Goal: Task Accomplishment & Management: Complete application form

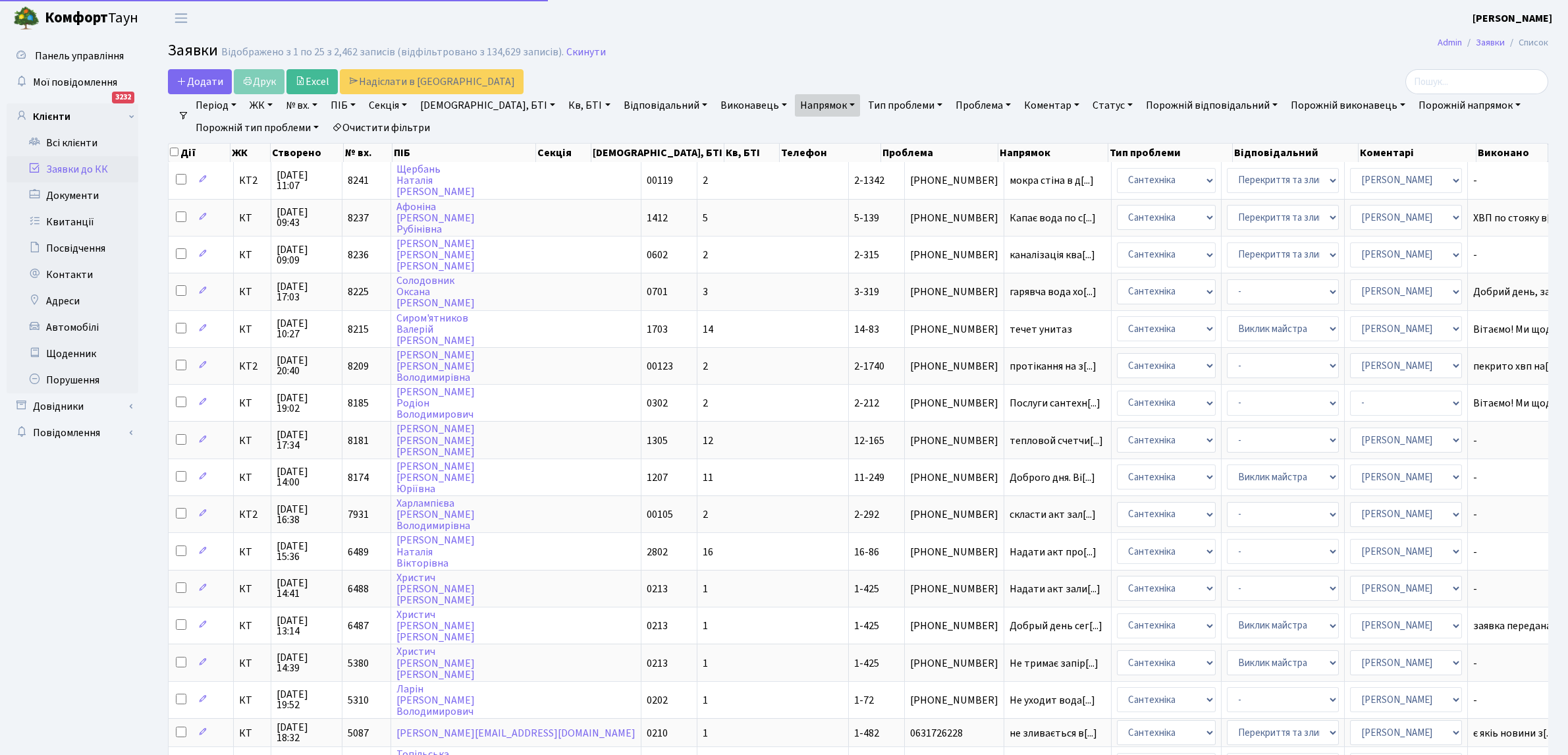
select select "25"
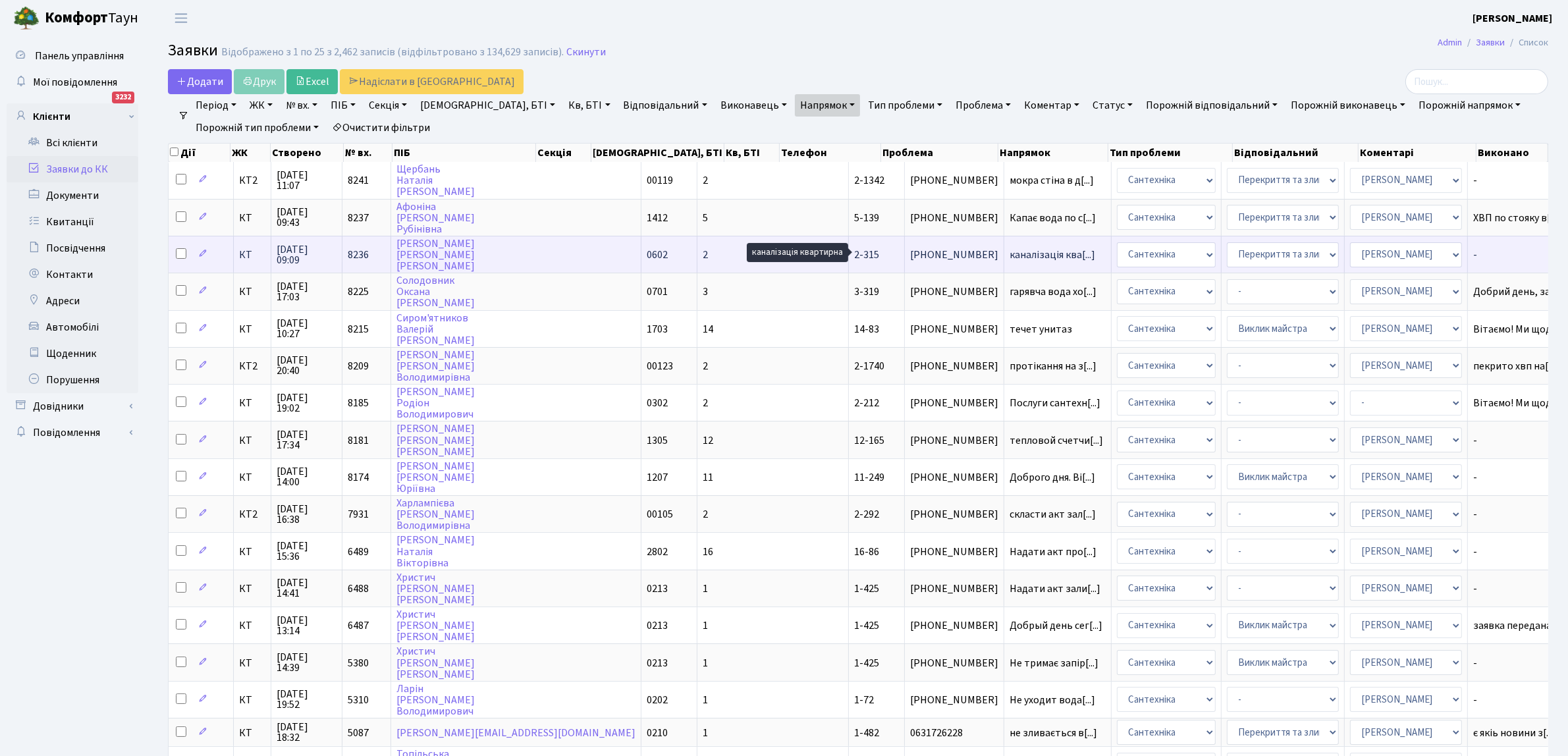
click at [1010, 249] on span "каналізація ква[...]" at bounding box center [1052, 254] width 86 height 15
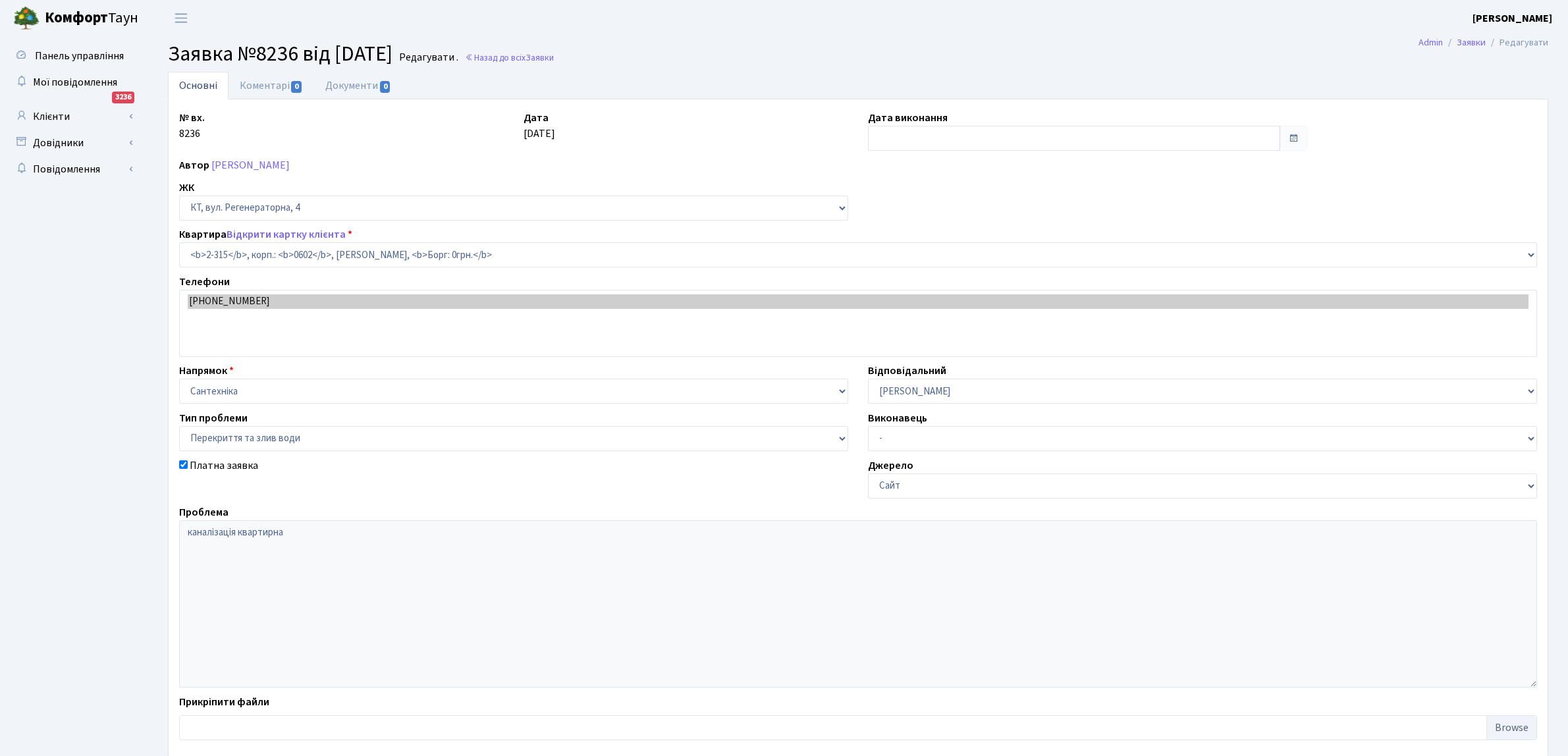
select select "1329"
select select "32"
type input "[DATE]"
checkbox input "true"
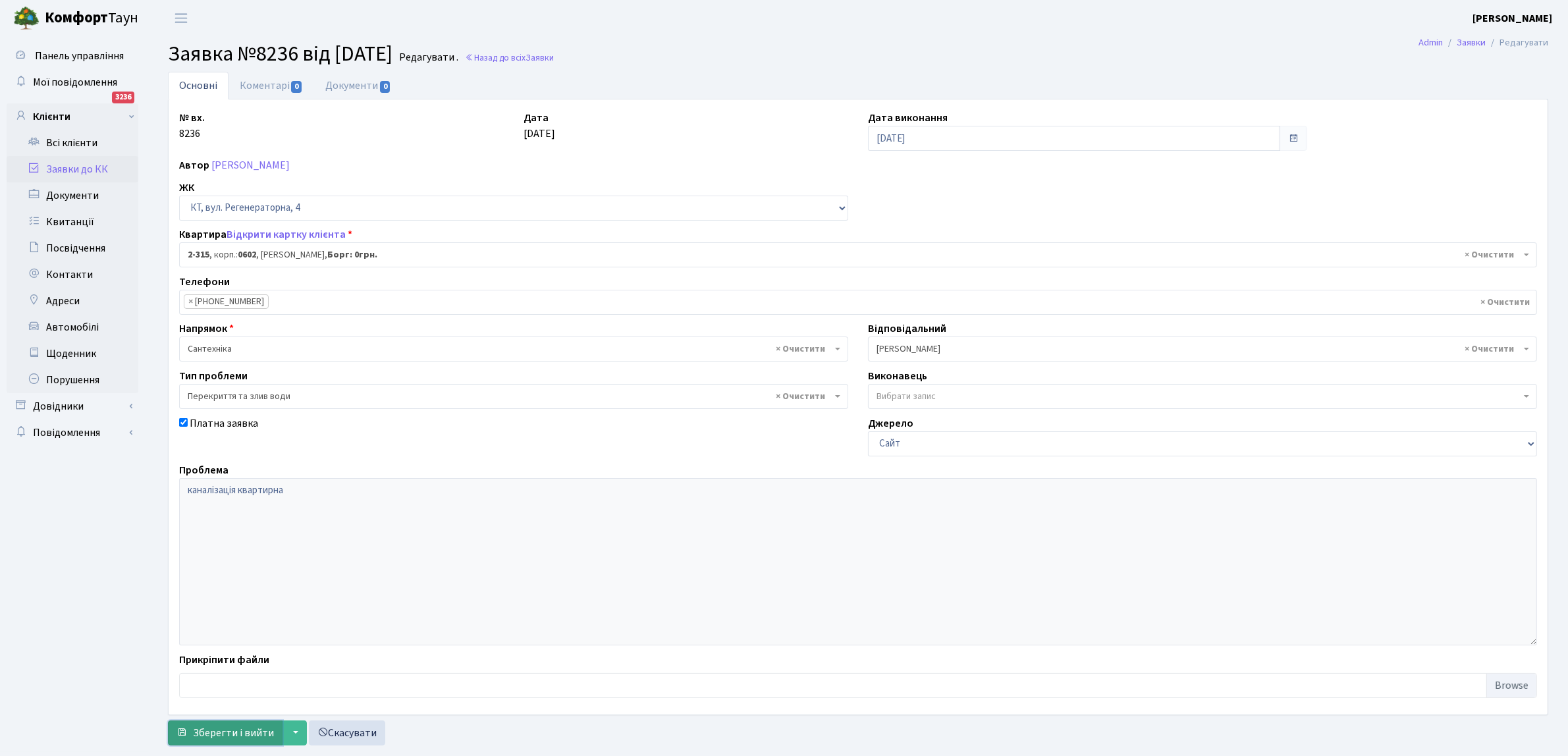
click at [212, 726] on span "Зберегти і вийти" at bounding box center [234, 732] width 81 height 15
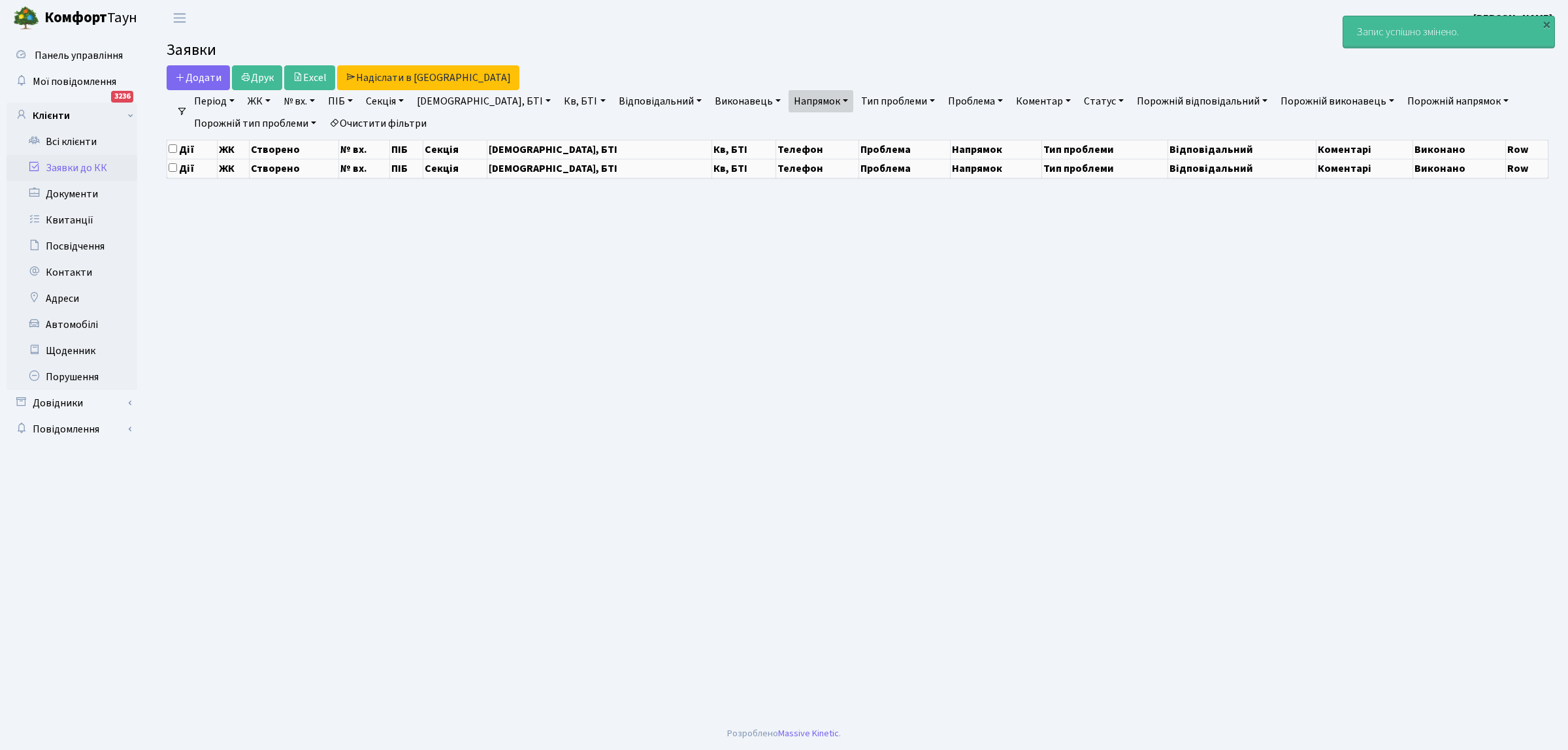
select select "25"
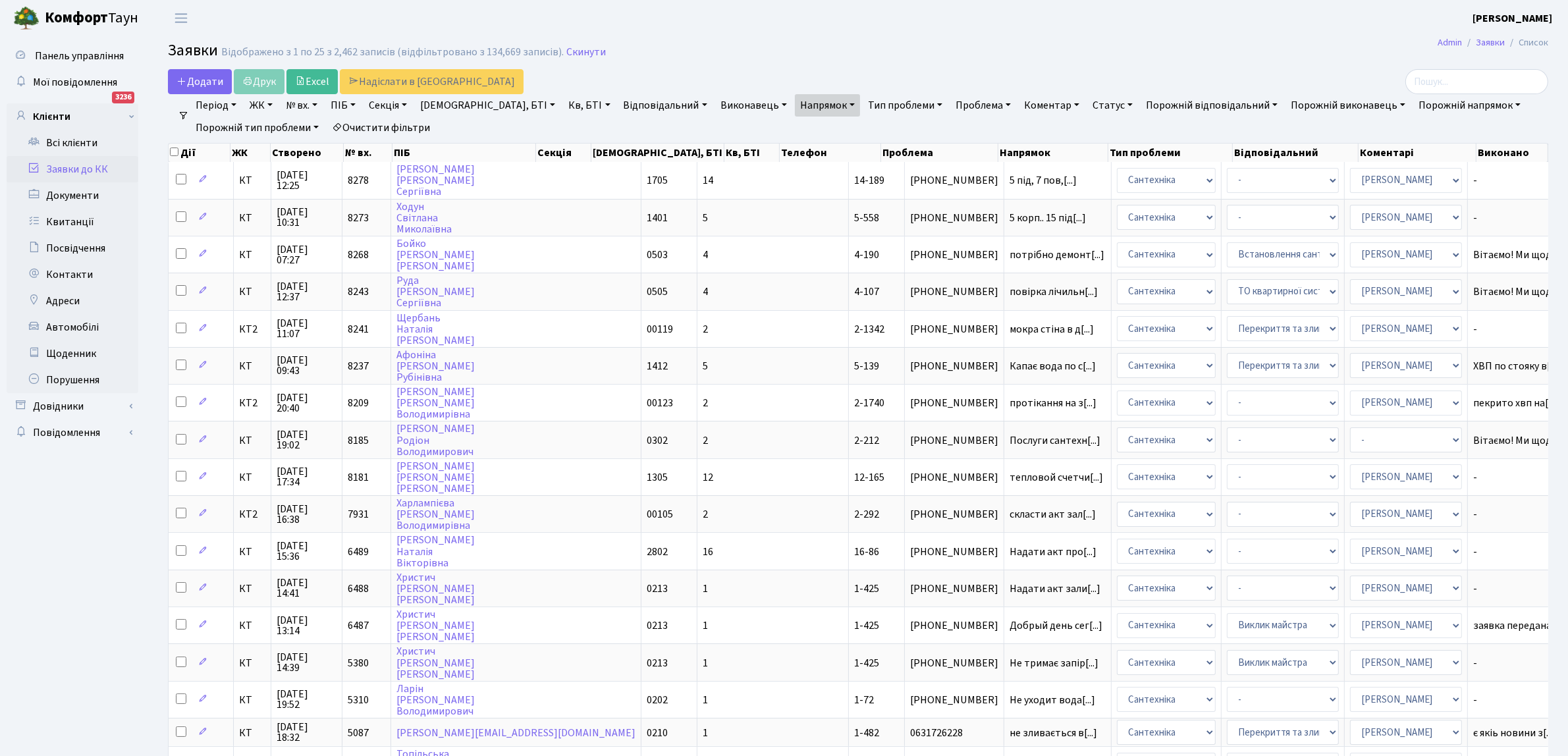
click at [571, 82] on div "Додати Друк Excel Надіслати в КАН" at bounding box center [625, 82] width 913 height 25
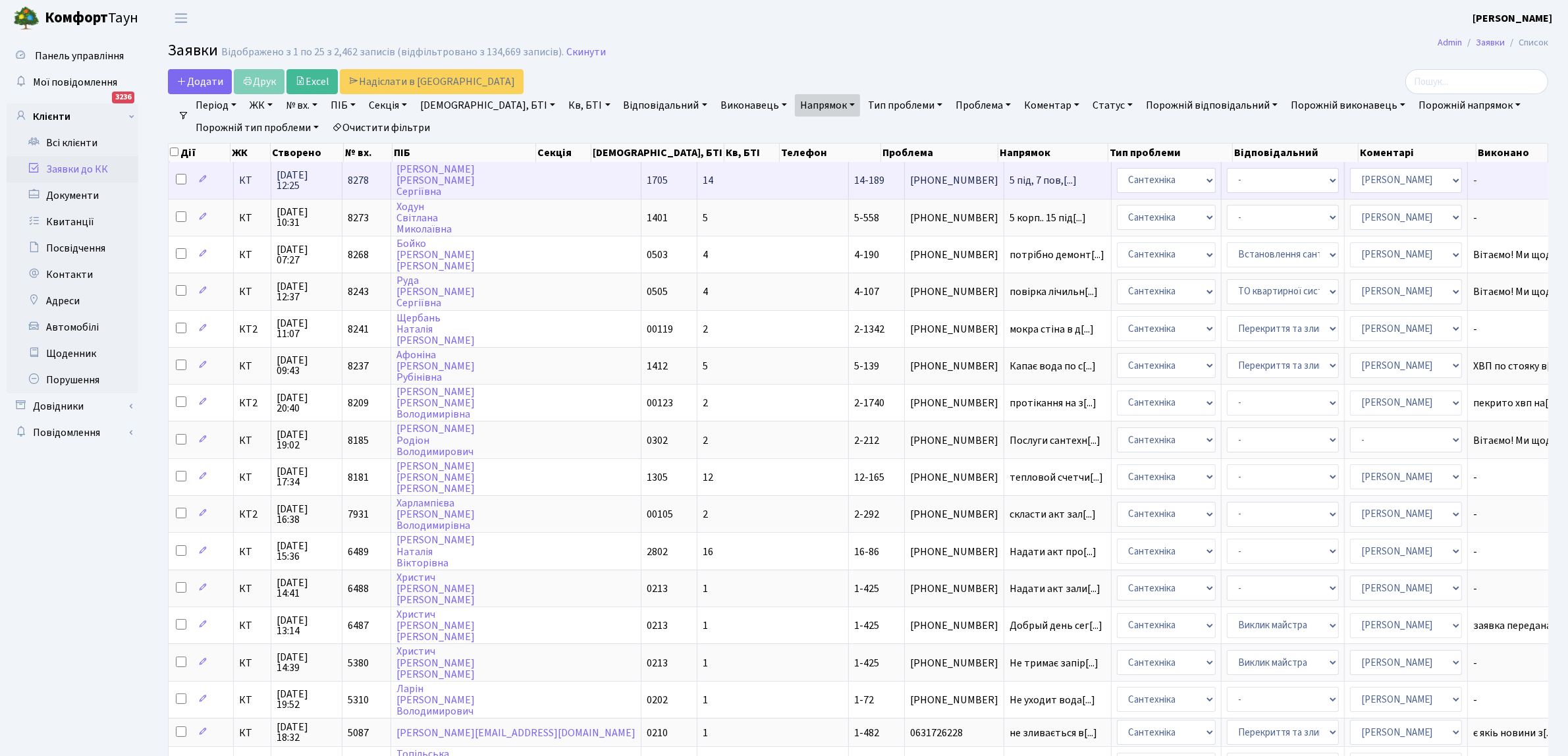
click at [178, 178] on input "checkbox" at bounding box center [181, 178] width 10 height 10
checkbox input "true"
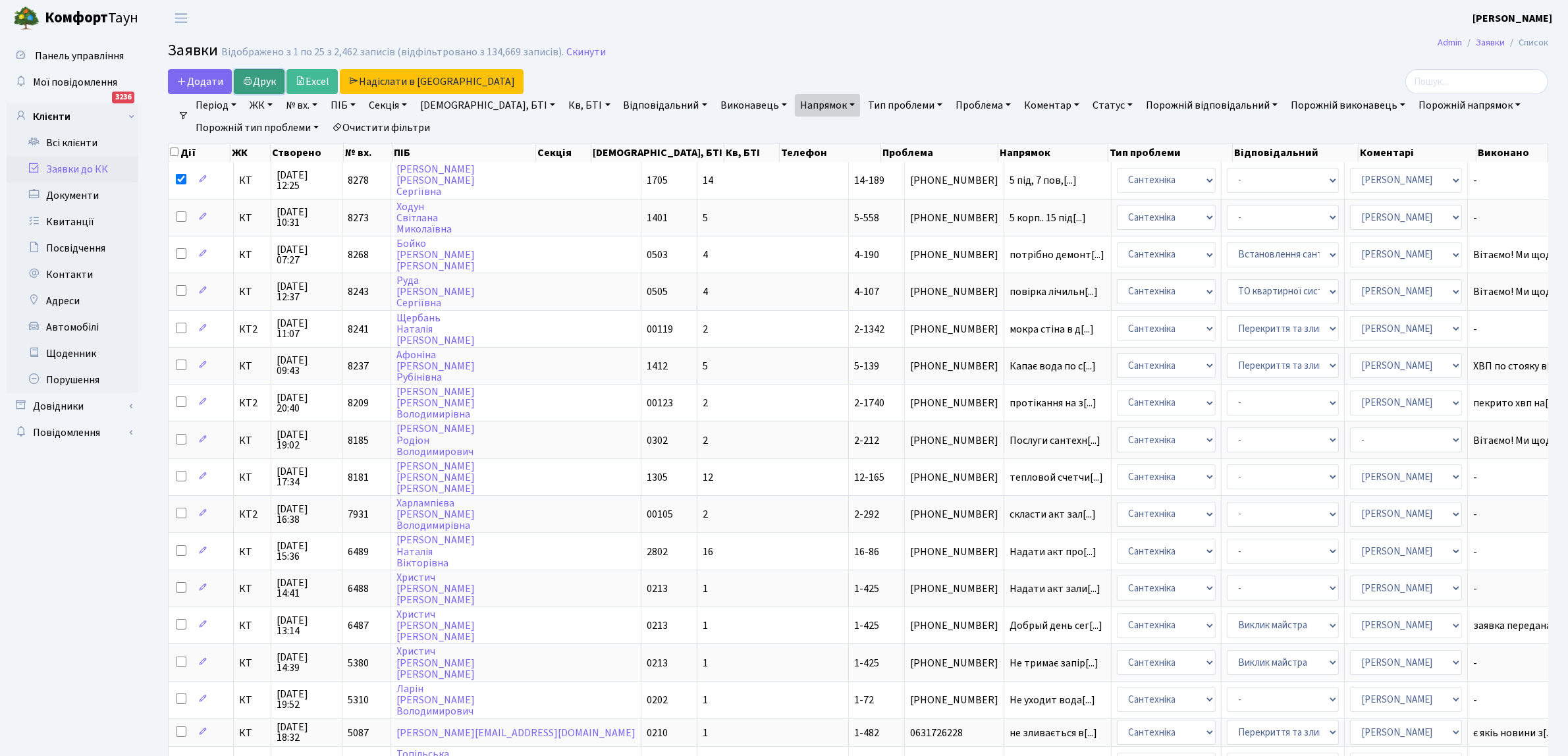
click at [260, 77] on link "Друк" at bounding box center [259, 82] width 51 height 25
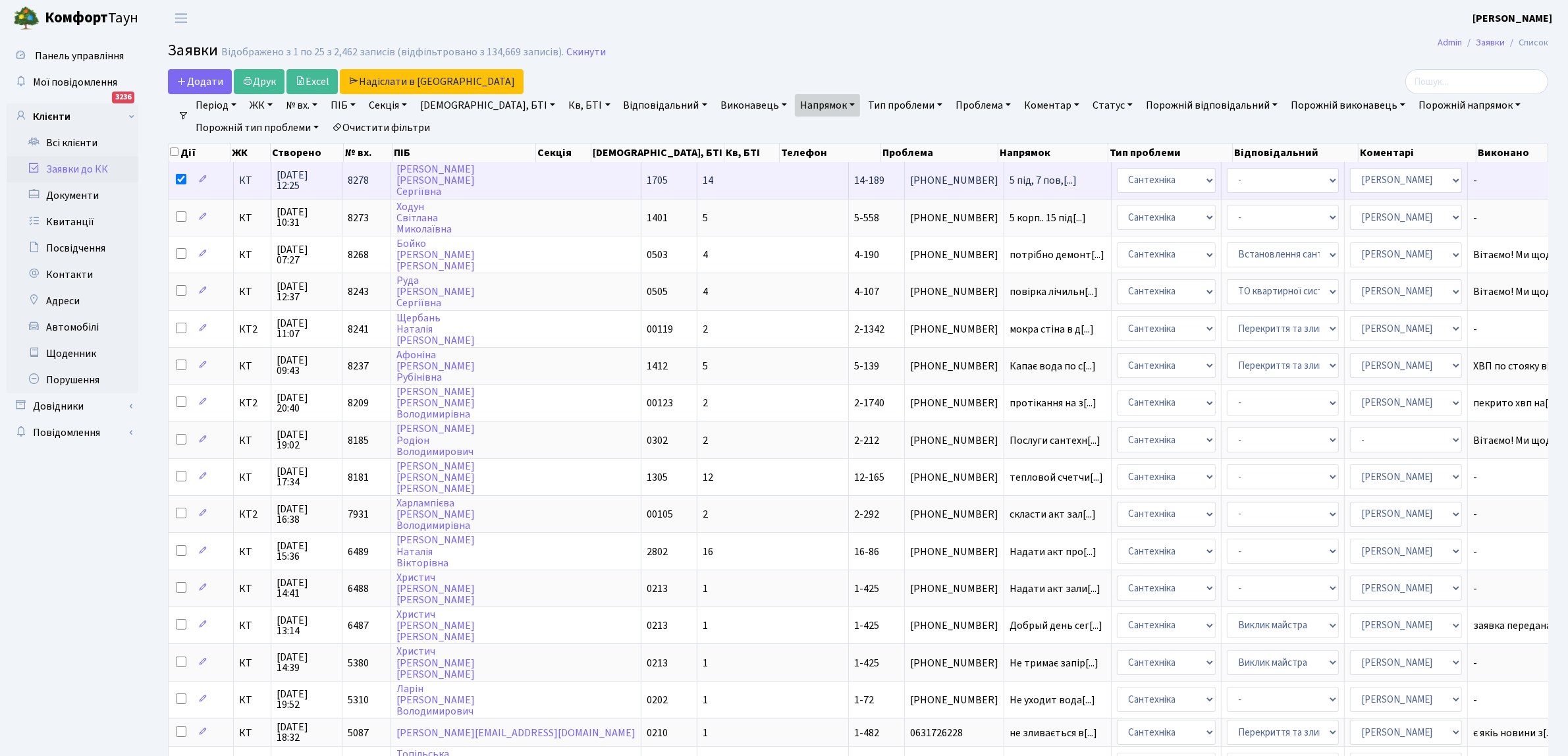
click at [1010, 178] on span "5 під, 7 пов,[...]" at bounding box center [1058, 180] width 96 height 10
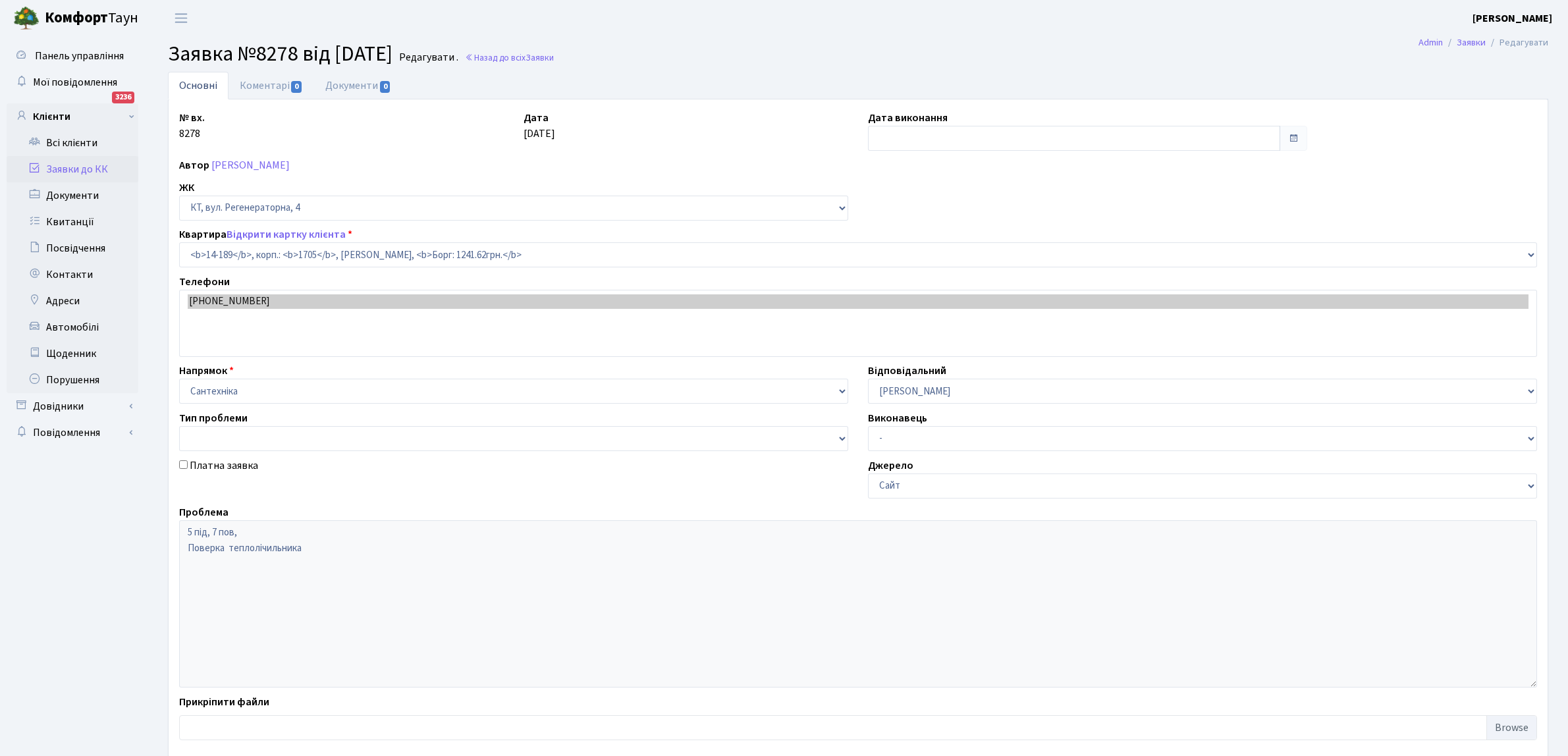
select select "7566"
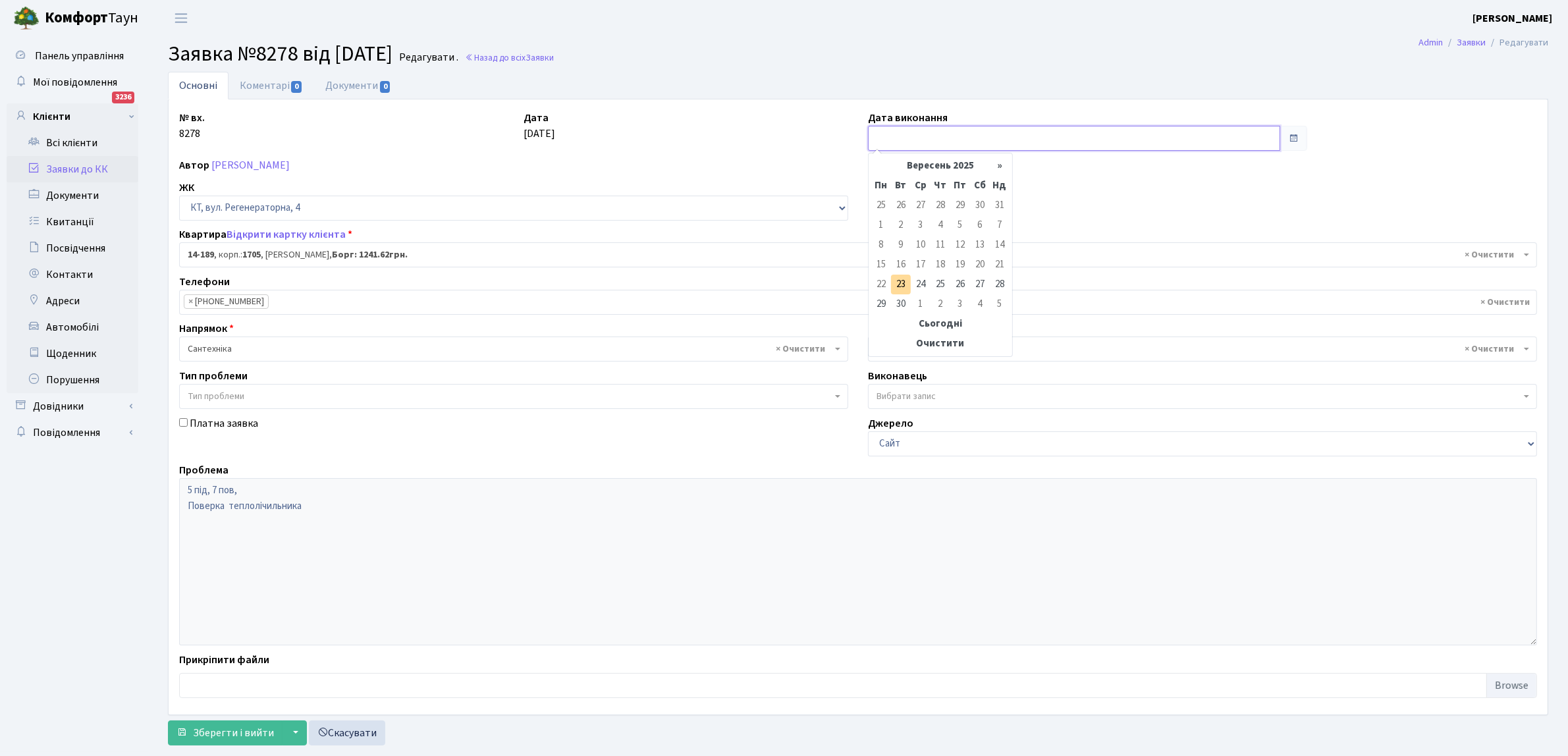
click at [887, 133] on input "text" at bounding box center [1074, 138] width 412 height 25
click at [960, 284] on td "26" at bounding box center [960, 284] width 20 height 20
type input "[DATE]"
click at [218, 727] on span "Зберегти і вийти" at bounding box center [234, 732] width 81 height 15
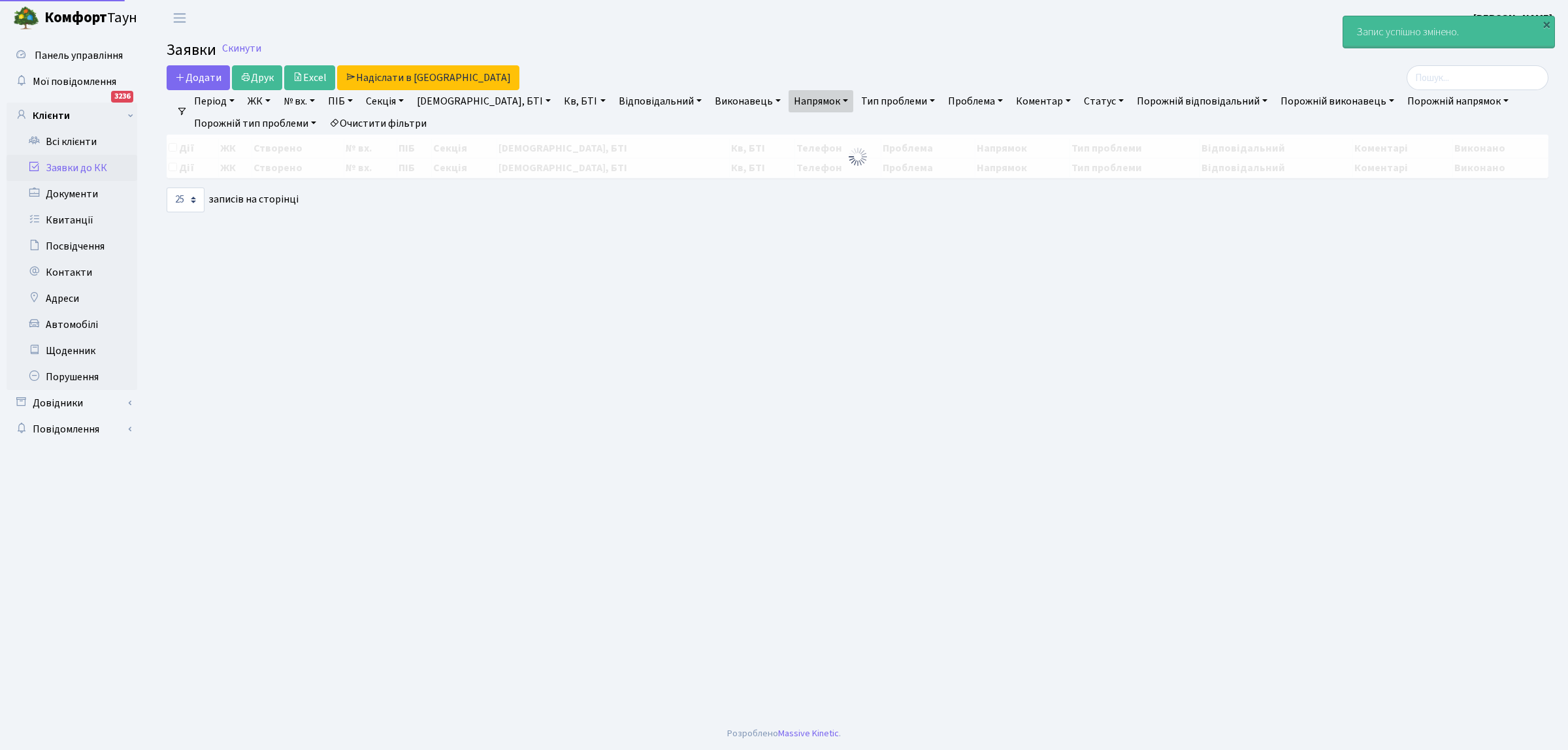
select select "25"
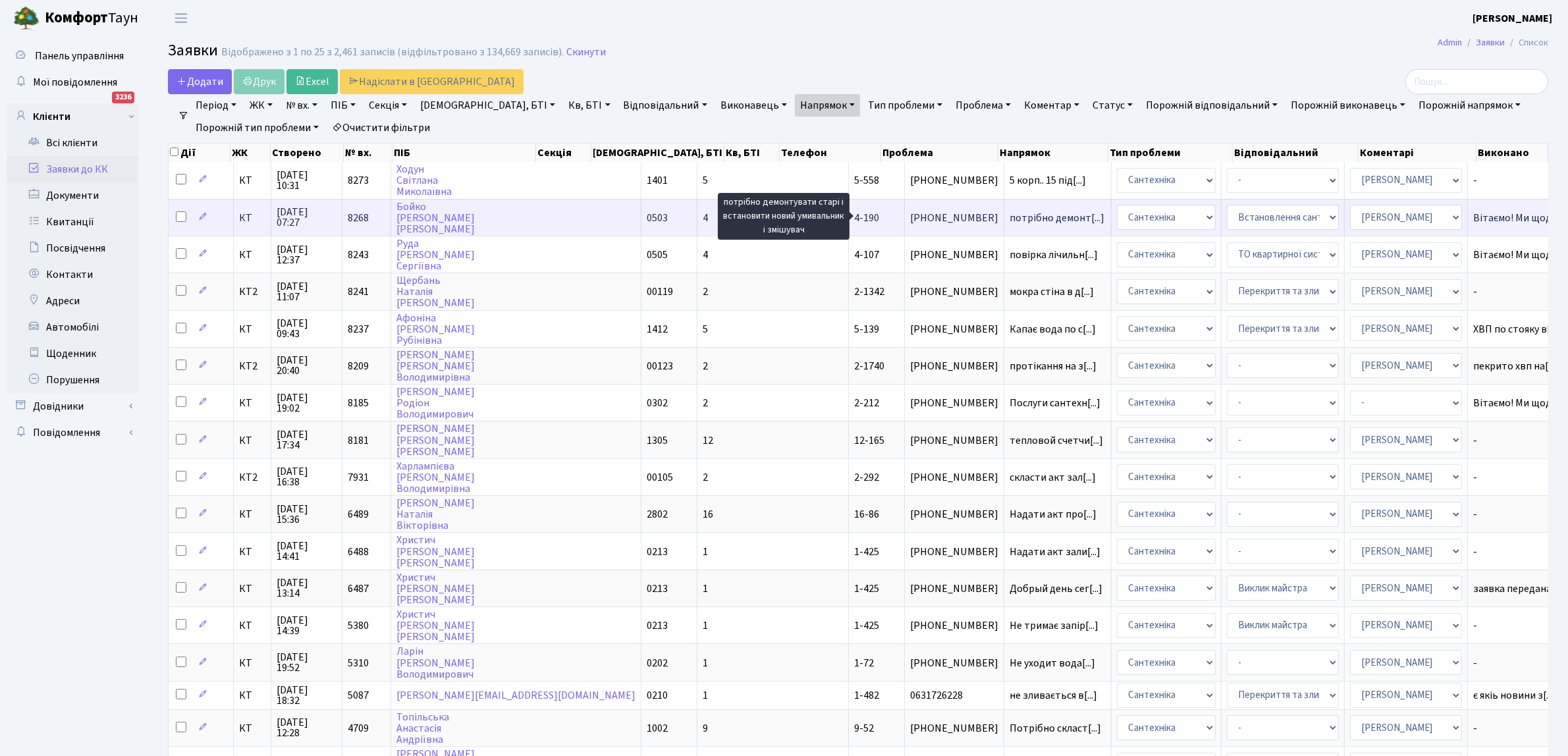
click at [1010, 214] on span "потрібно демонт[...]" at bounding box center [1057, 217] width 95 height 15
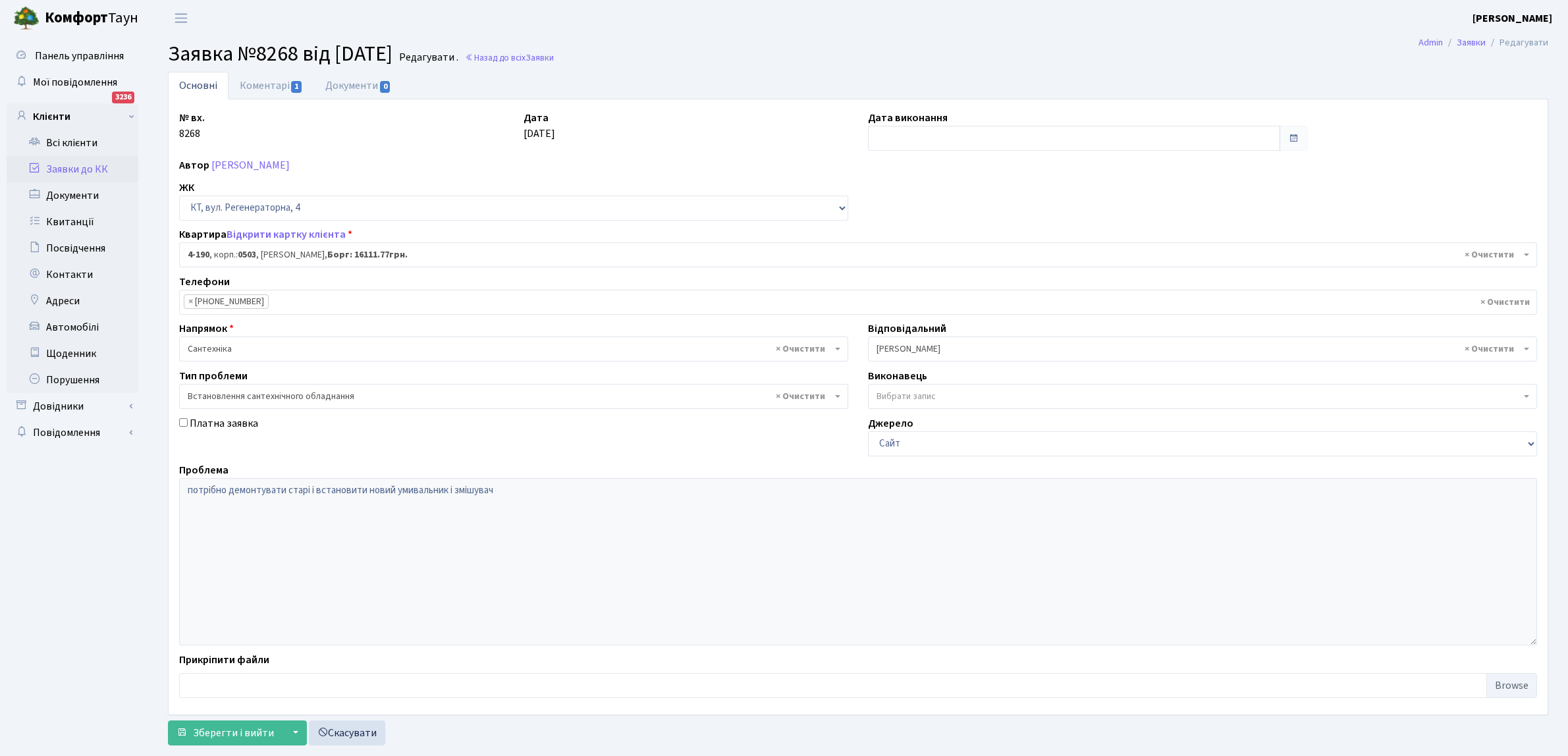
select select "1116"
select select "39"
click at [885, 137] on input "text" at bounding box center [1074, 138] width 412 height 25
click at [901, 283] on td "23" at bounding box center [901, 284] width 20 height 20
type input "[DATE]"
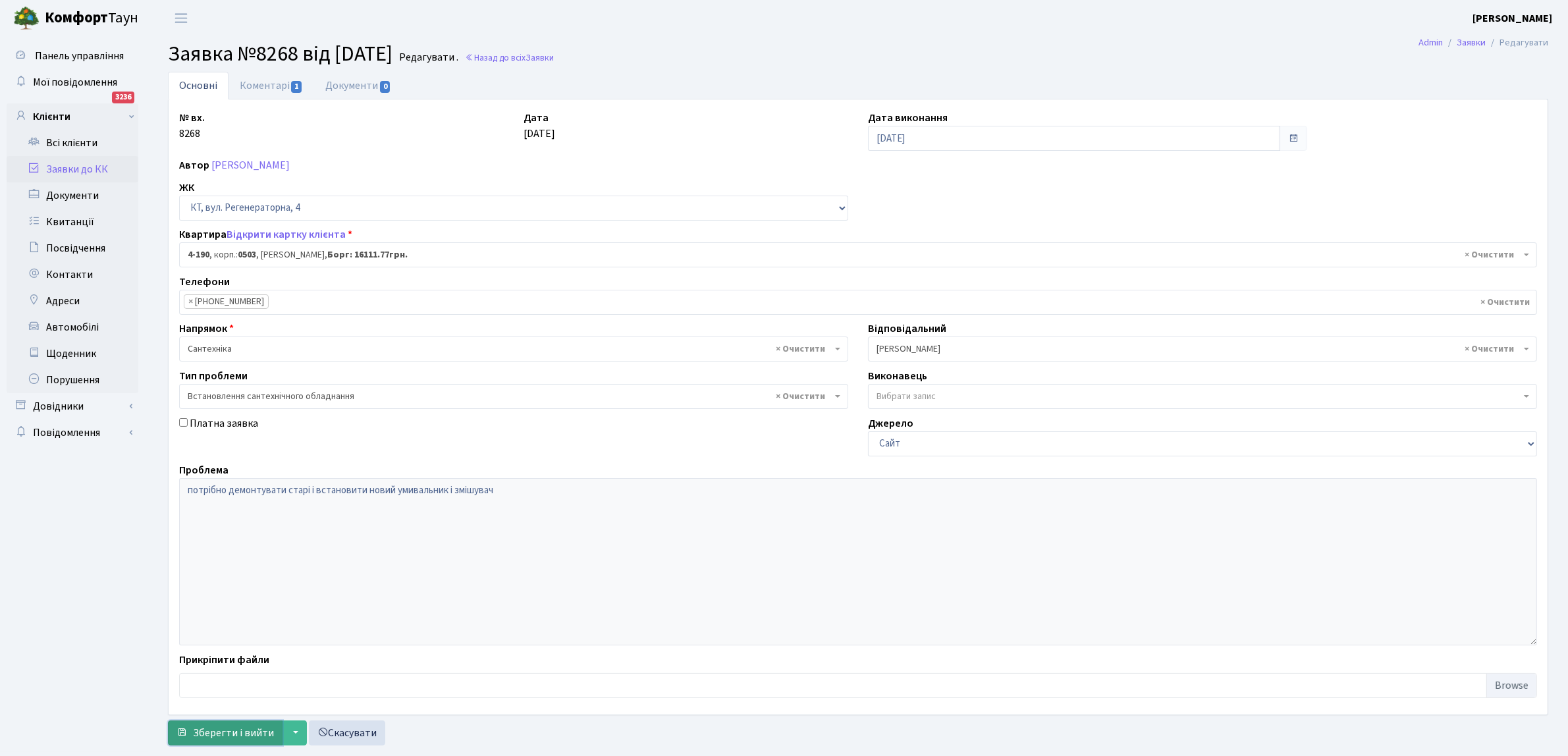
click at [214, 732] on span "Зберегти і вийти" at bounding box center [234, 732] width 81 height 15
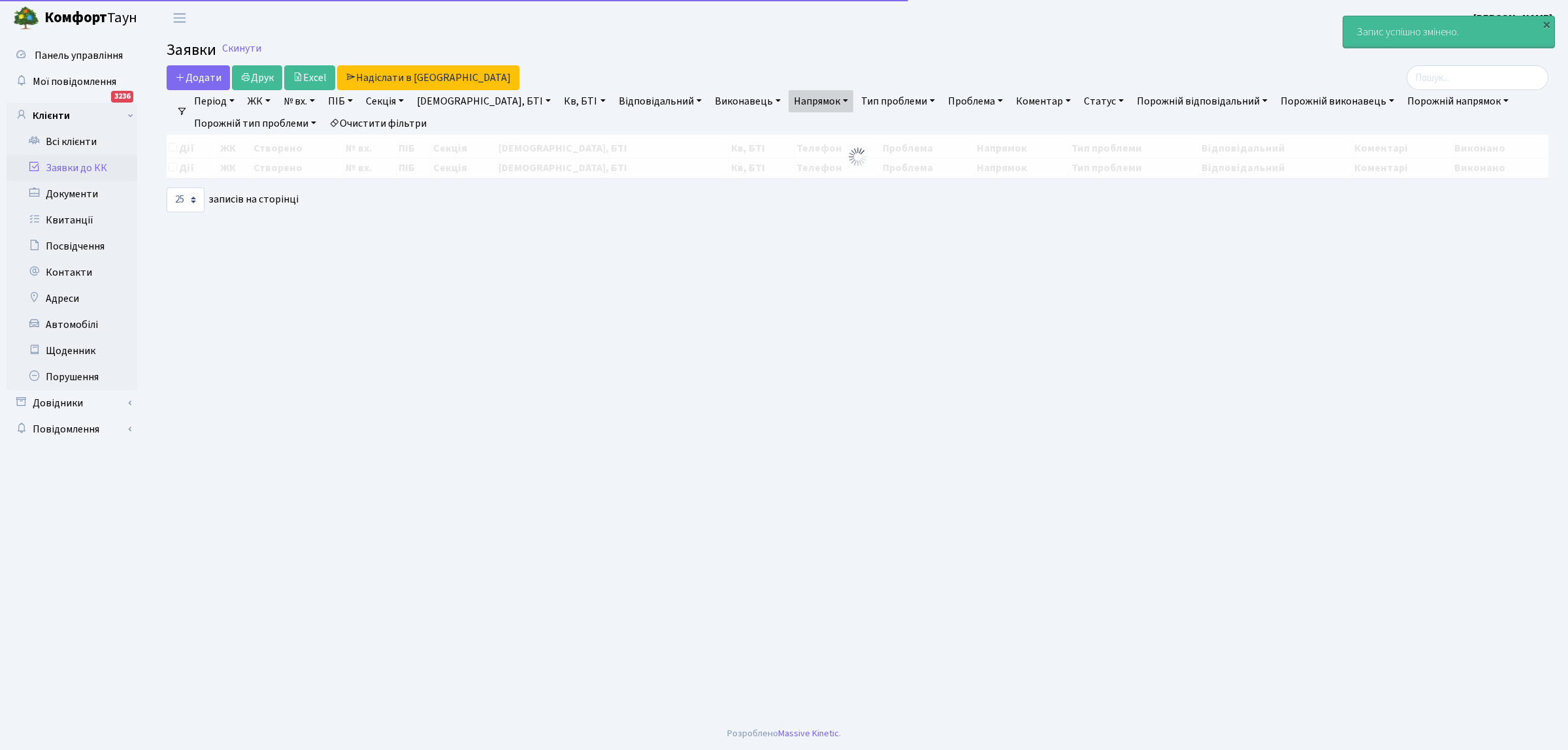
select select "25"
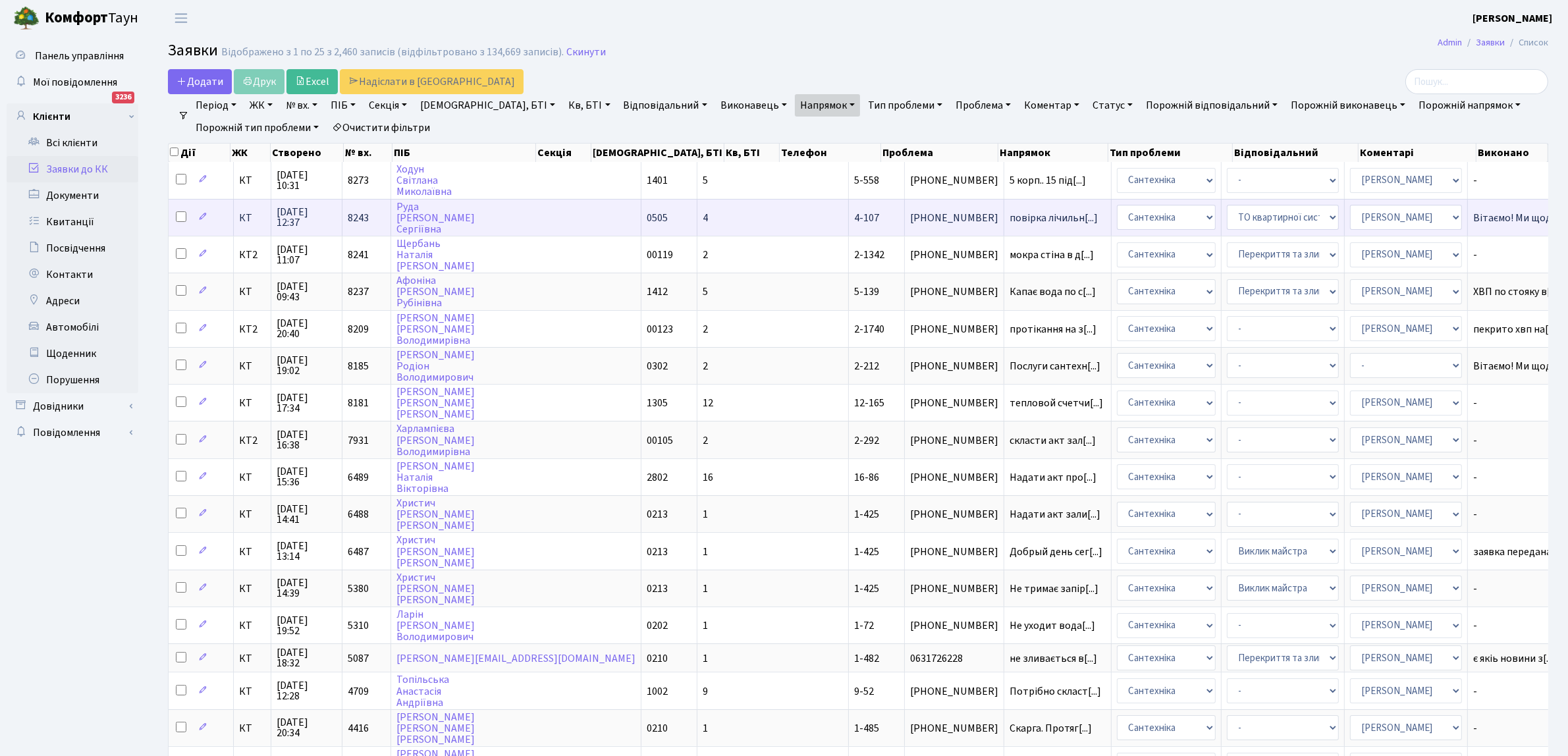
click at [178, 213] on input "checkbox" at bounding box center [181, 216] width 10 height 10
checkbox input "true"
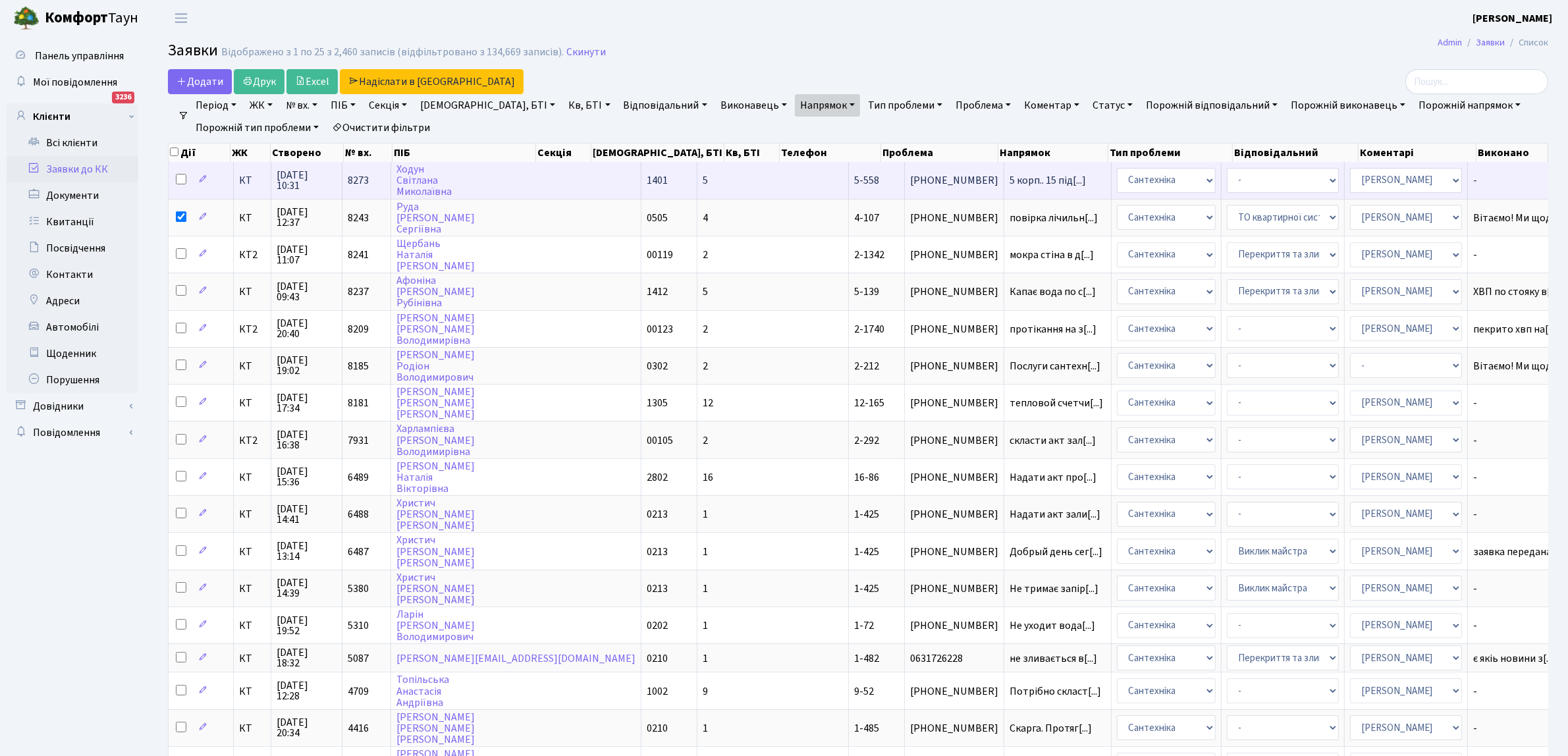
click at [182, 175] on td at bounding box center [201, 180] width 66 height 36
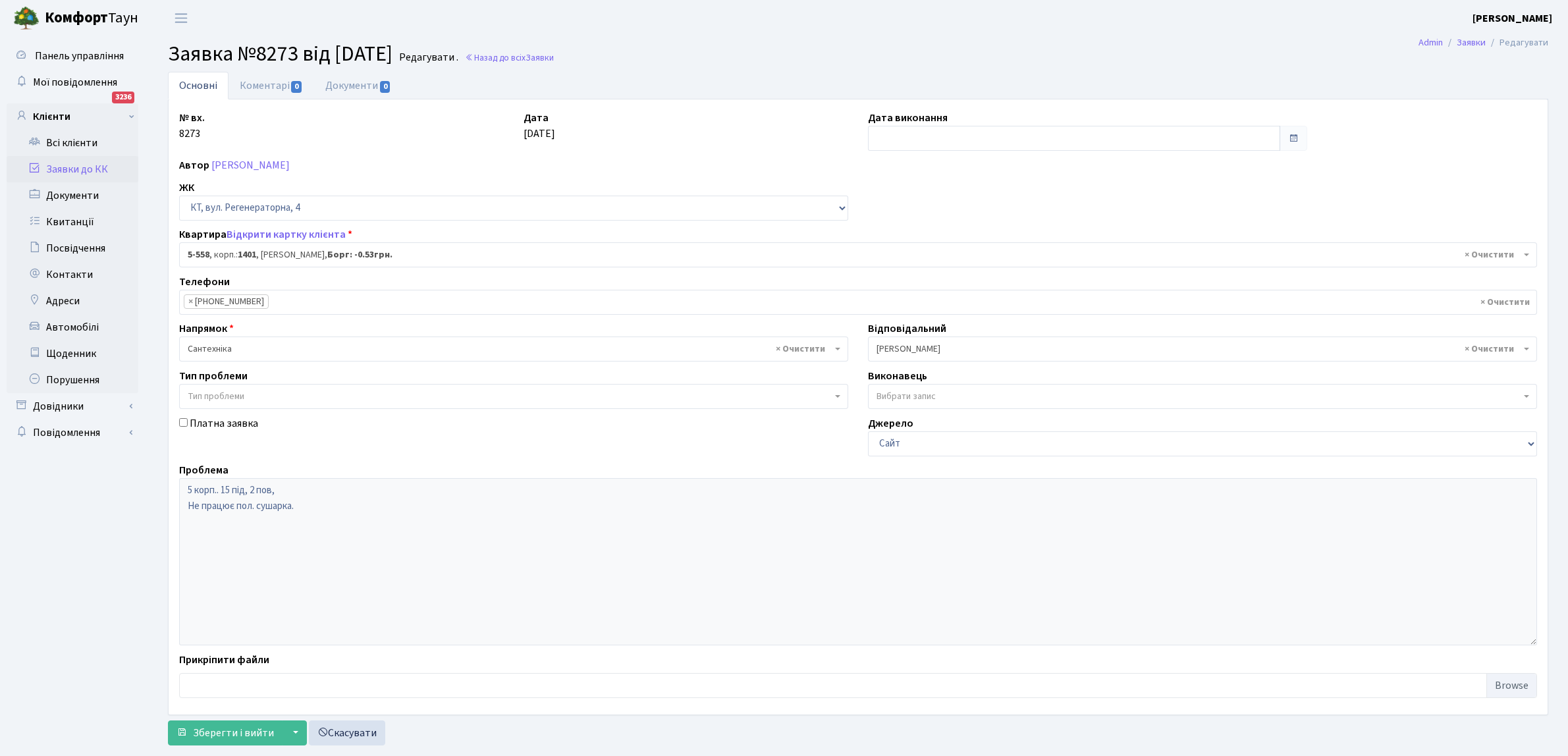
select select "1952"
click at [531, 52] on link "Назад до всіх Заявки" at bounding box center [510, 58] width 89 height 13
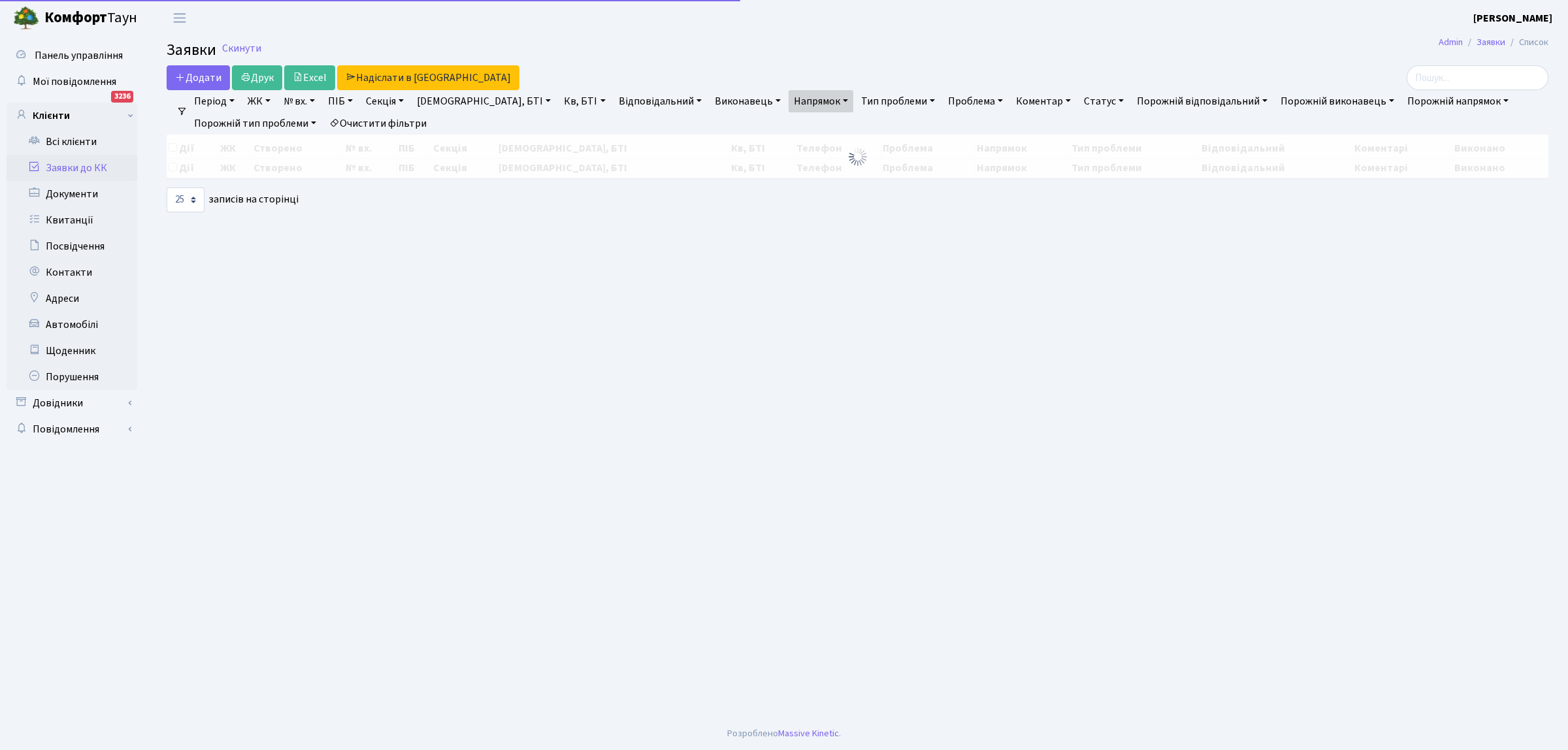
select select "25"
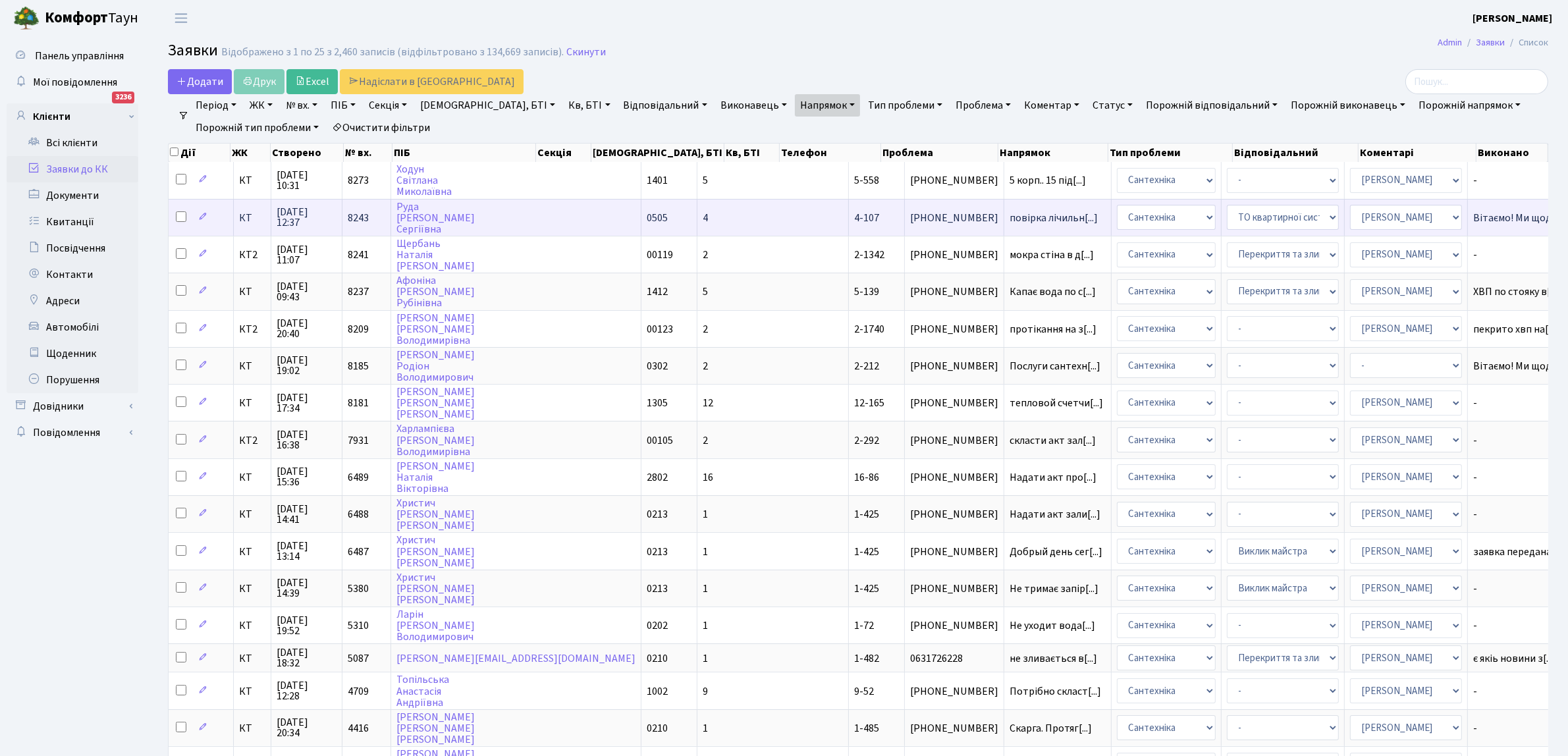
click at [181, 219] on input "checkbox" at bounding box center [181, 216] width 10 height 10
checkbox input "true"
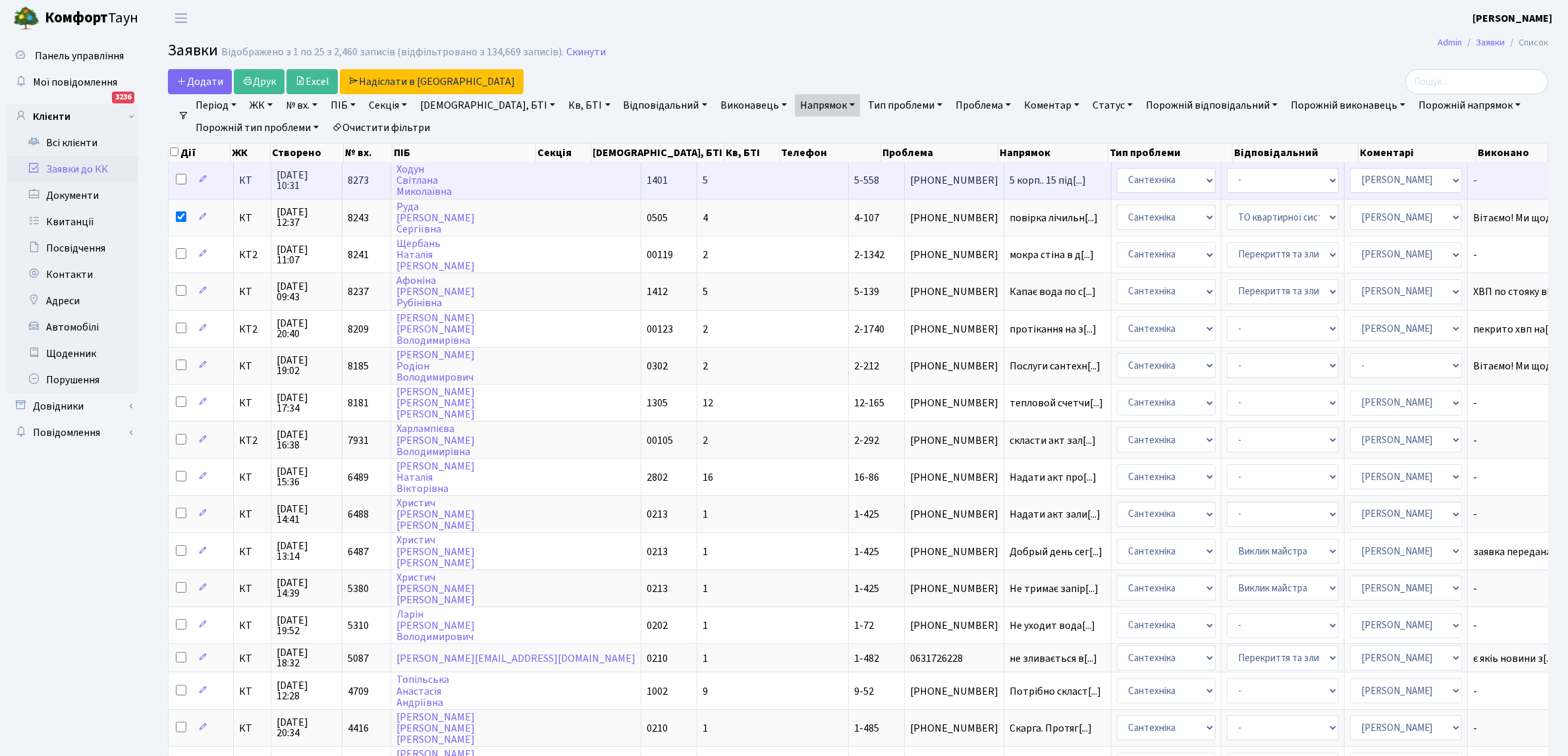
click at [181, 178] on input "checkbox" at bounding box center [181, 178] width 10 height 10
checkbox input "true"
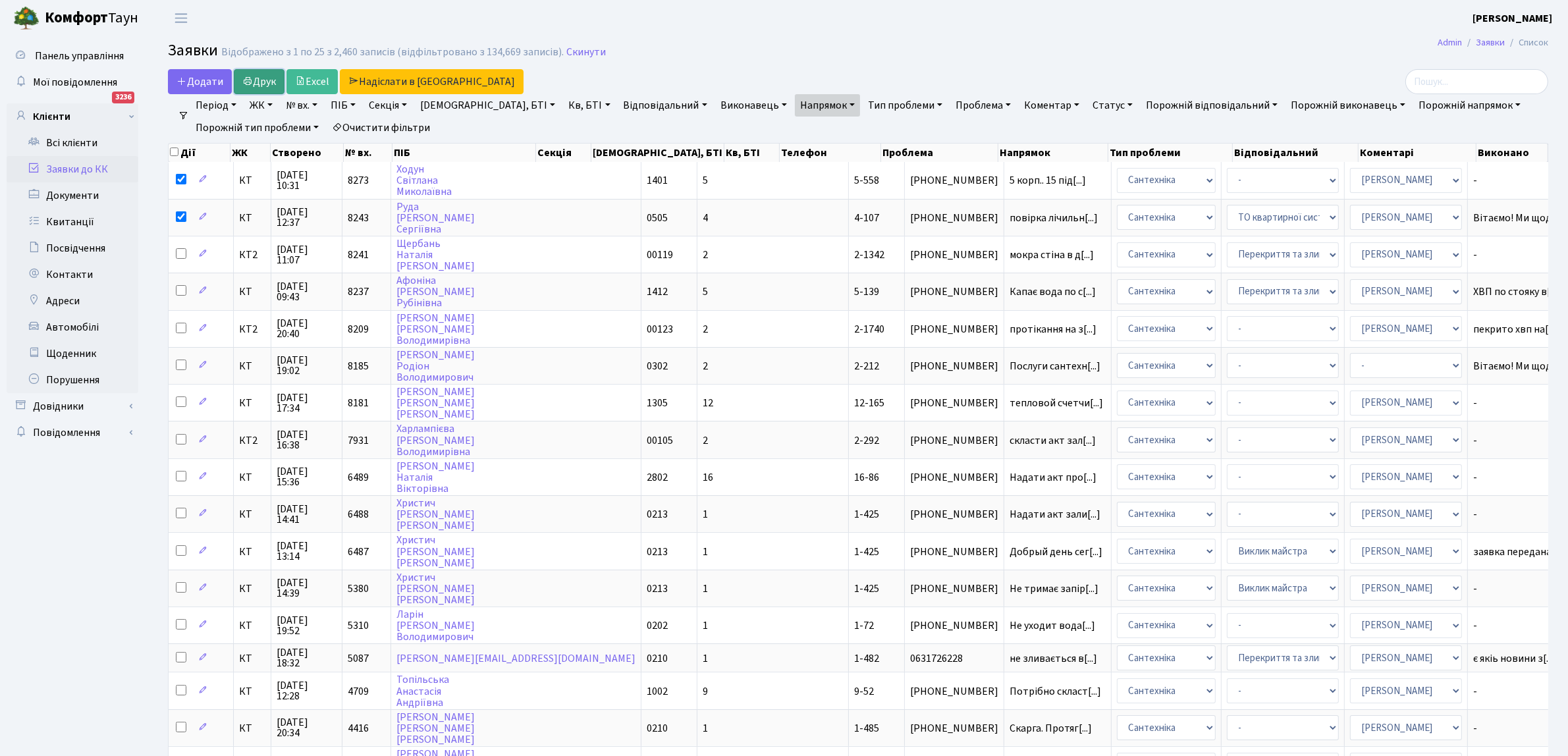
click at [265, 80] on link "Друк" at bounding box center [259, 82] width 51 height 25
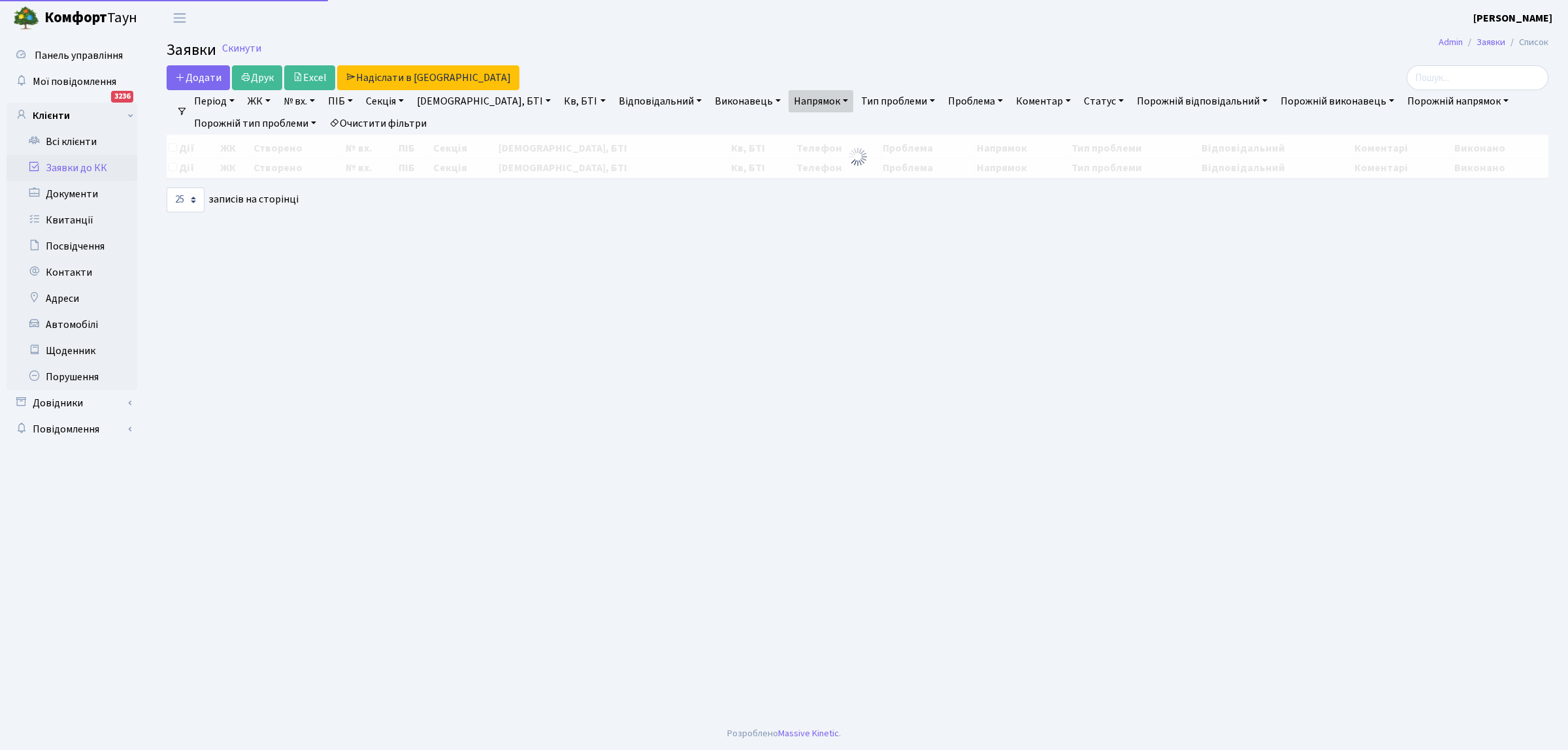
select select "25"
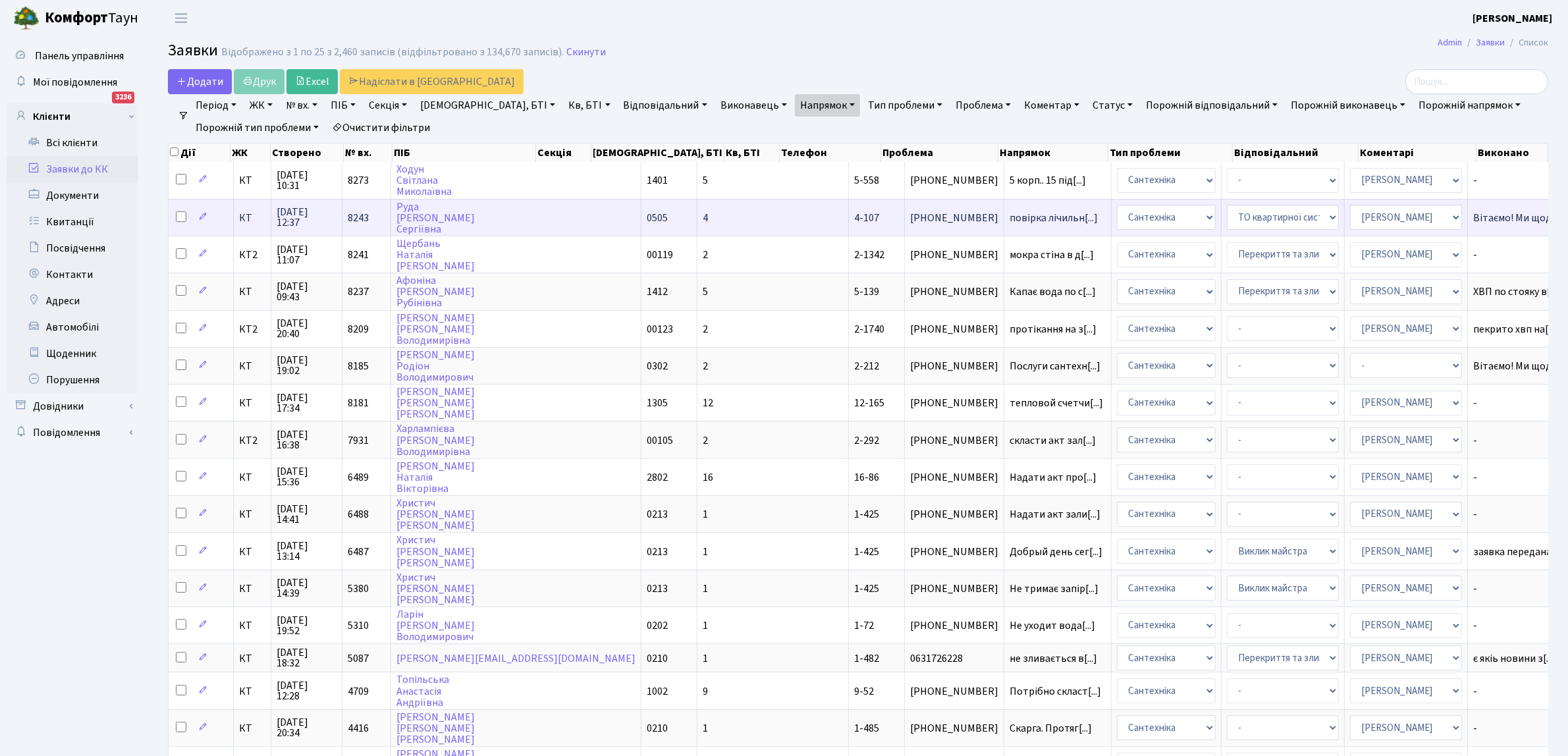
click at [1005, 209] on td "повірка лічильн[...]" at bounding box center [1058, 217] width 107 height 37
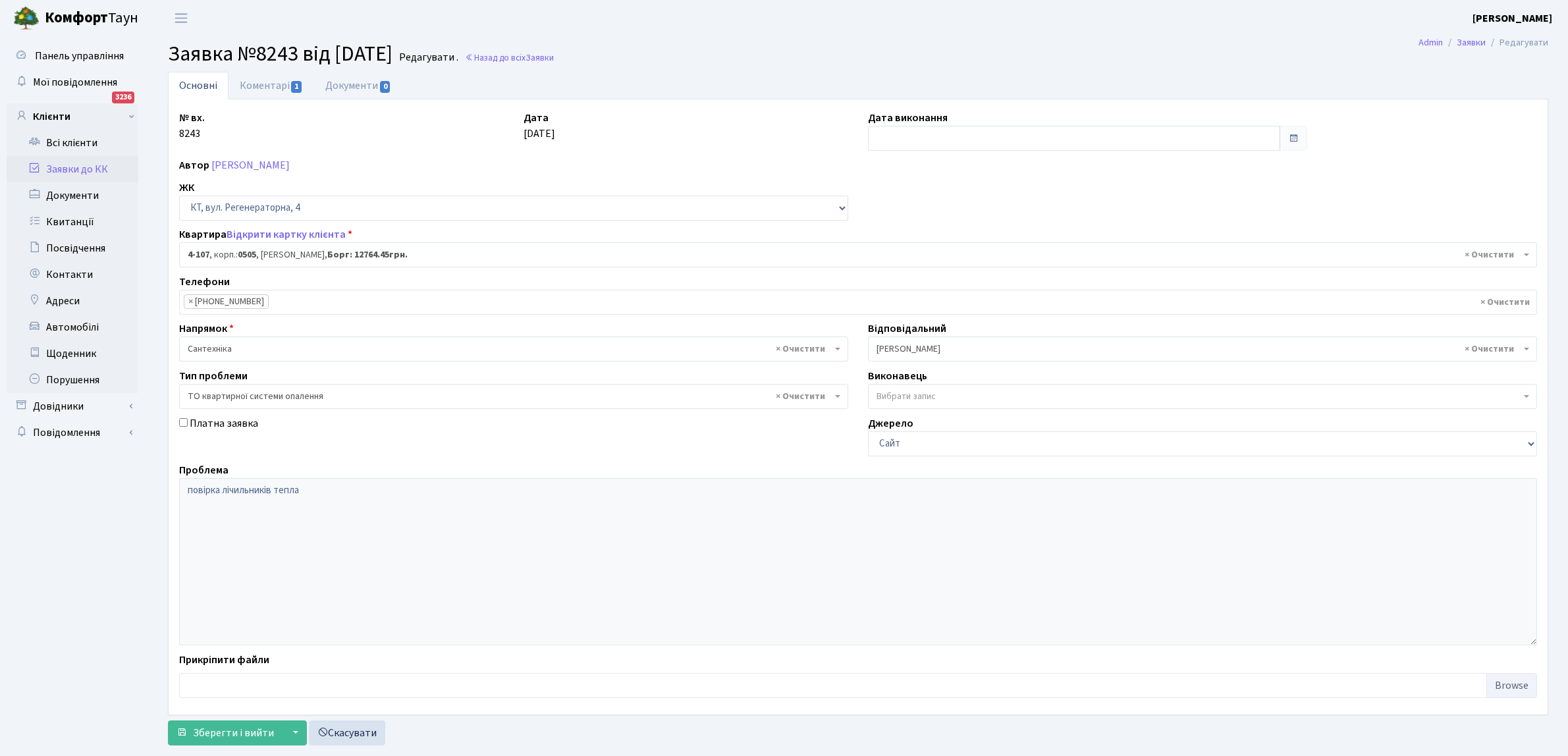
select select "1191"
select select "14"
click at [913, 140] on input "text" at bounding box center [1074, 138] width 412 height 25
click at [904, 281] on td "23" at bounding box center [901, 284] width 20 height 20
type input "[DATE]"
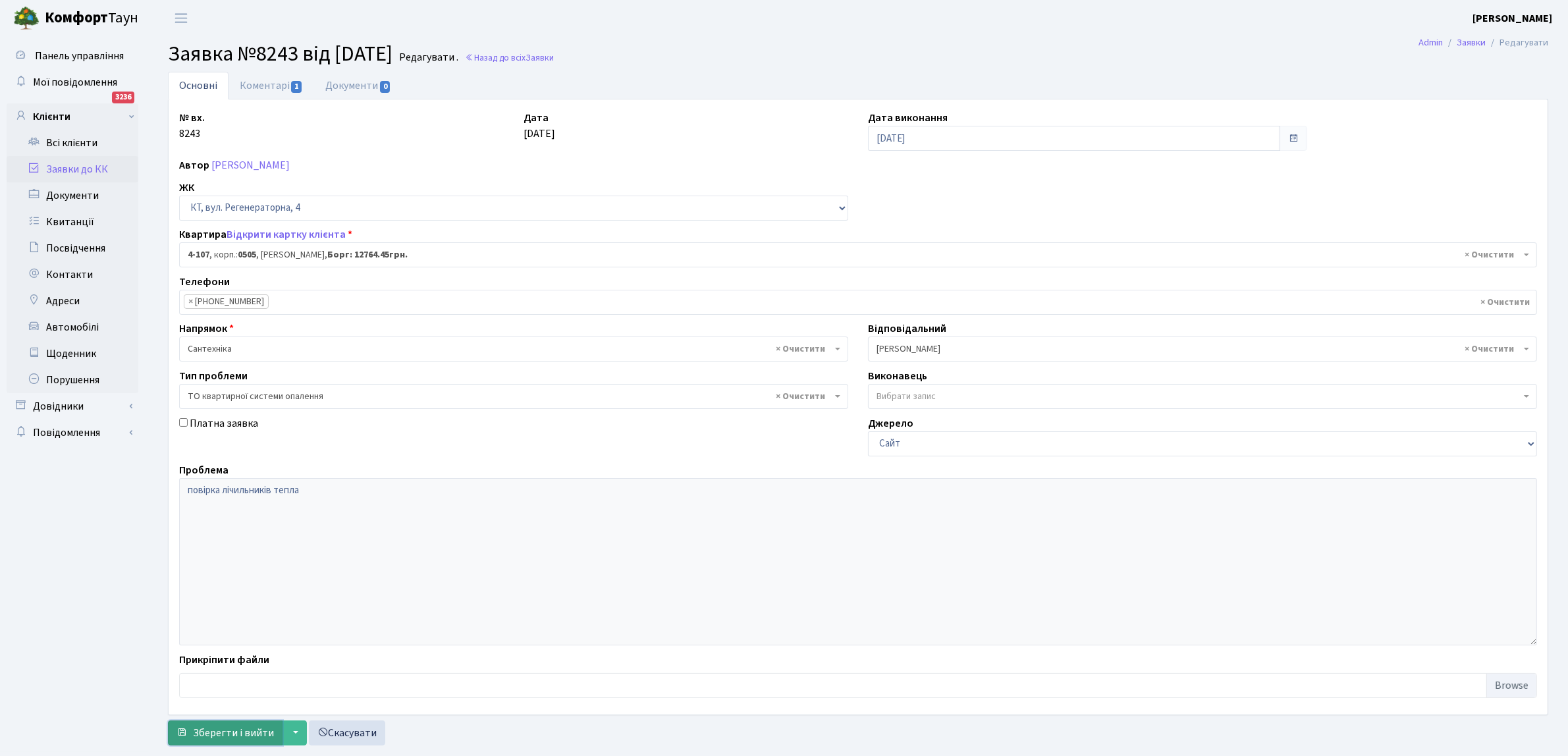
click at [235, 729] on span "Зберегти і вийти" at bounding box center [234, 732] width 81 height 15
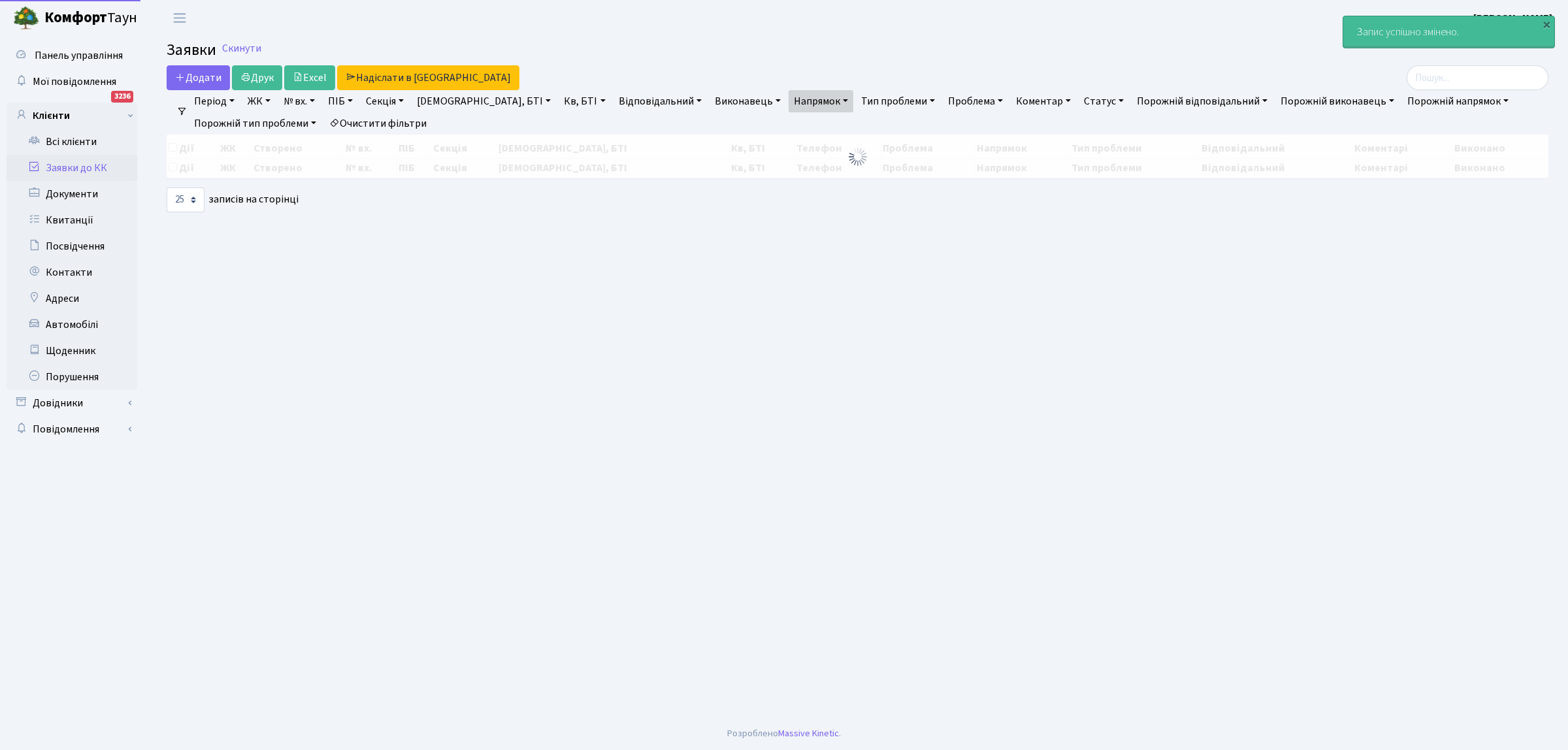
select select "25"
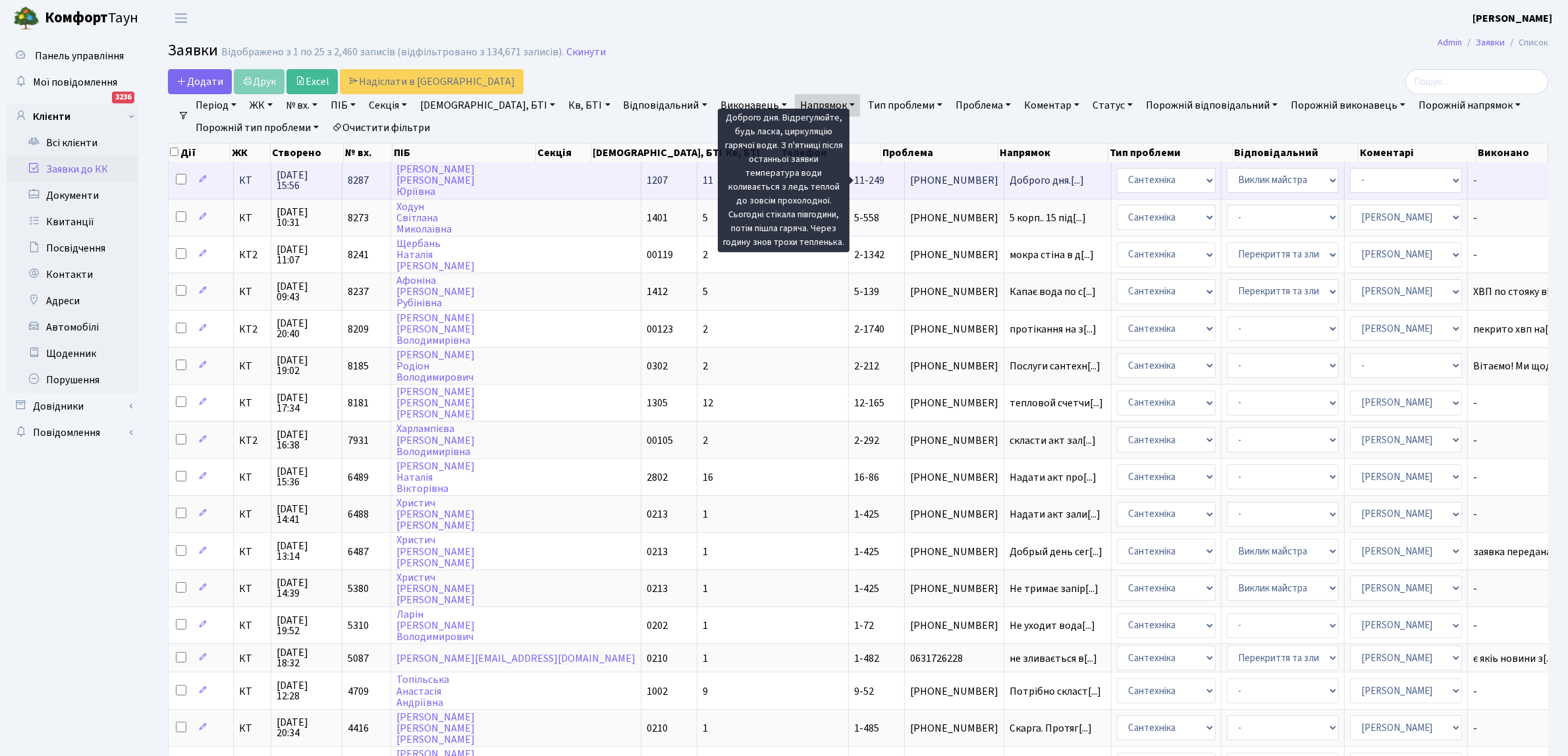
click at [1010, 181] on span "Доброго дня.[...]" at bounding box center [1046, 180] width 75 height 15
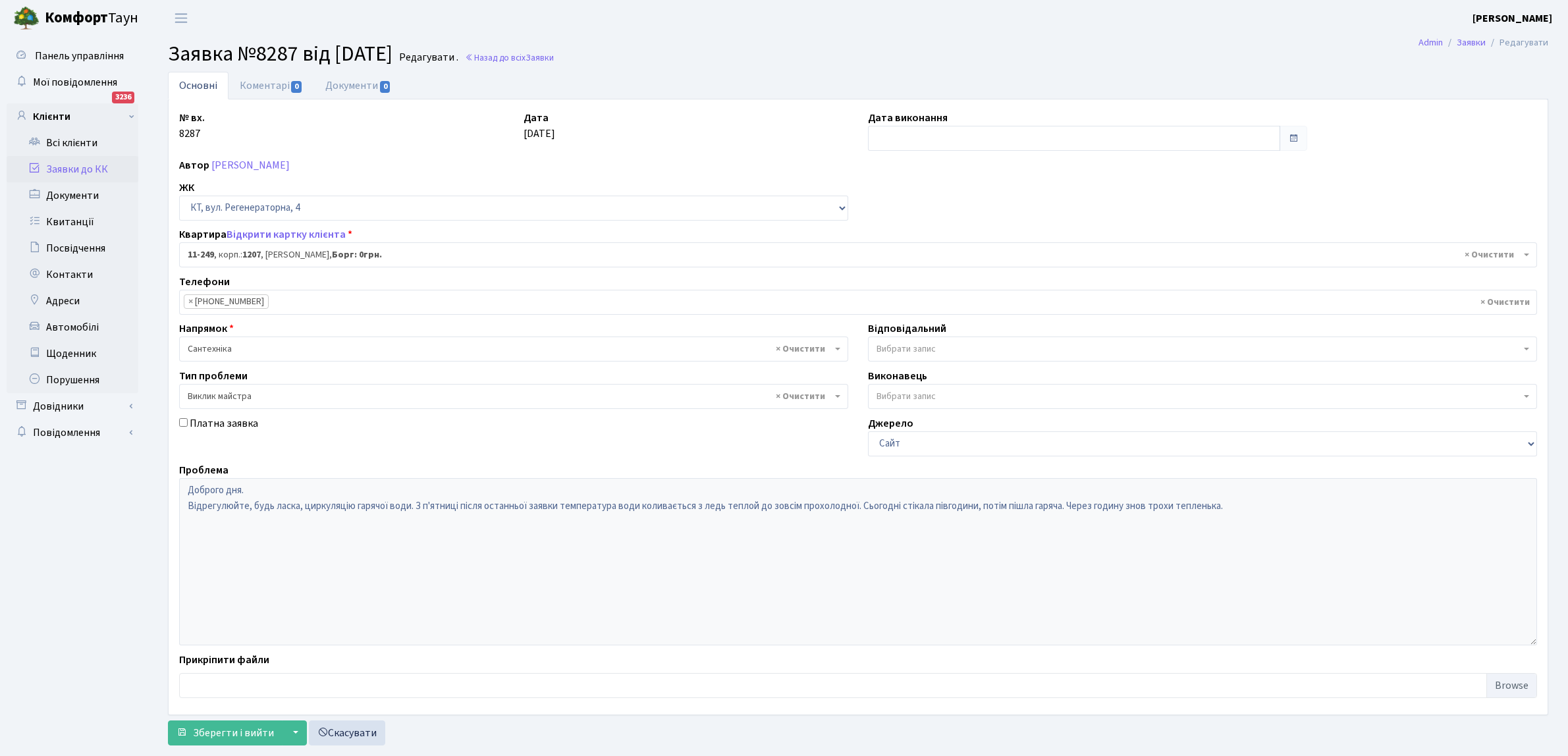
select select "6933"
select select "29"
click at [540, 54] on link "Назад до всіх Заявки" at bounding box center [510, 58] width 89 height 13
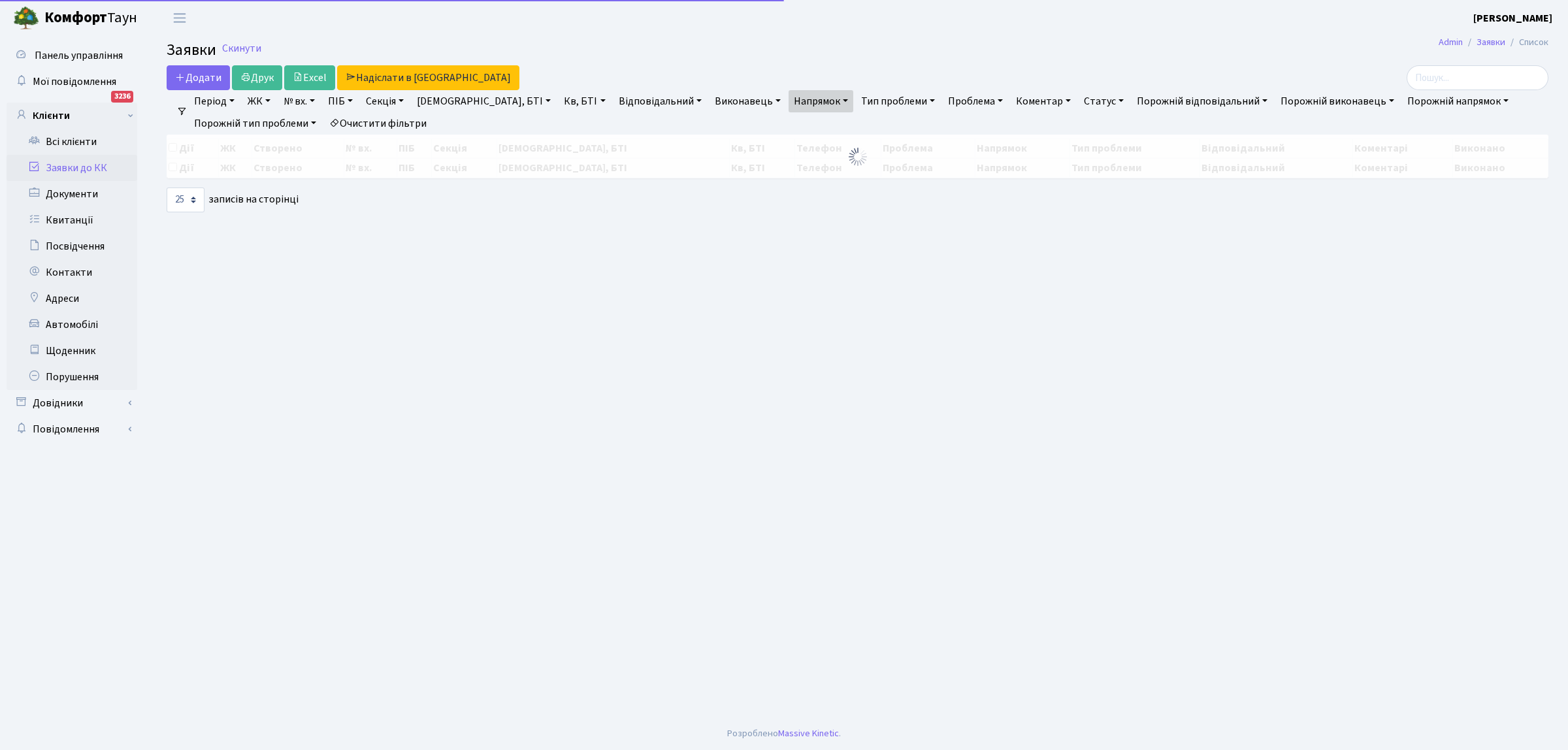
select select "25"
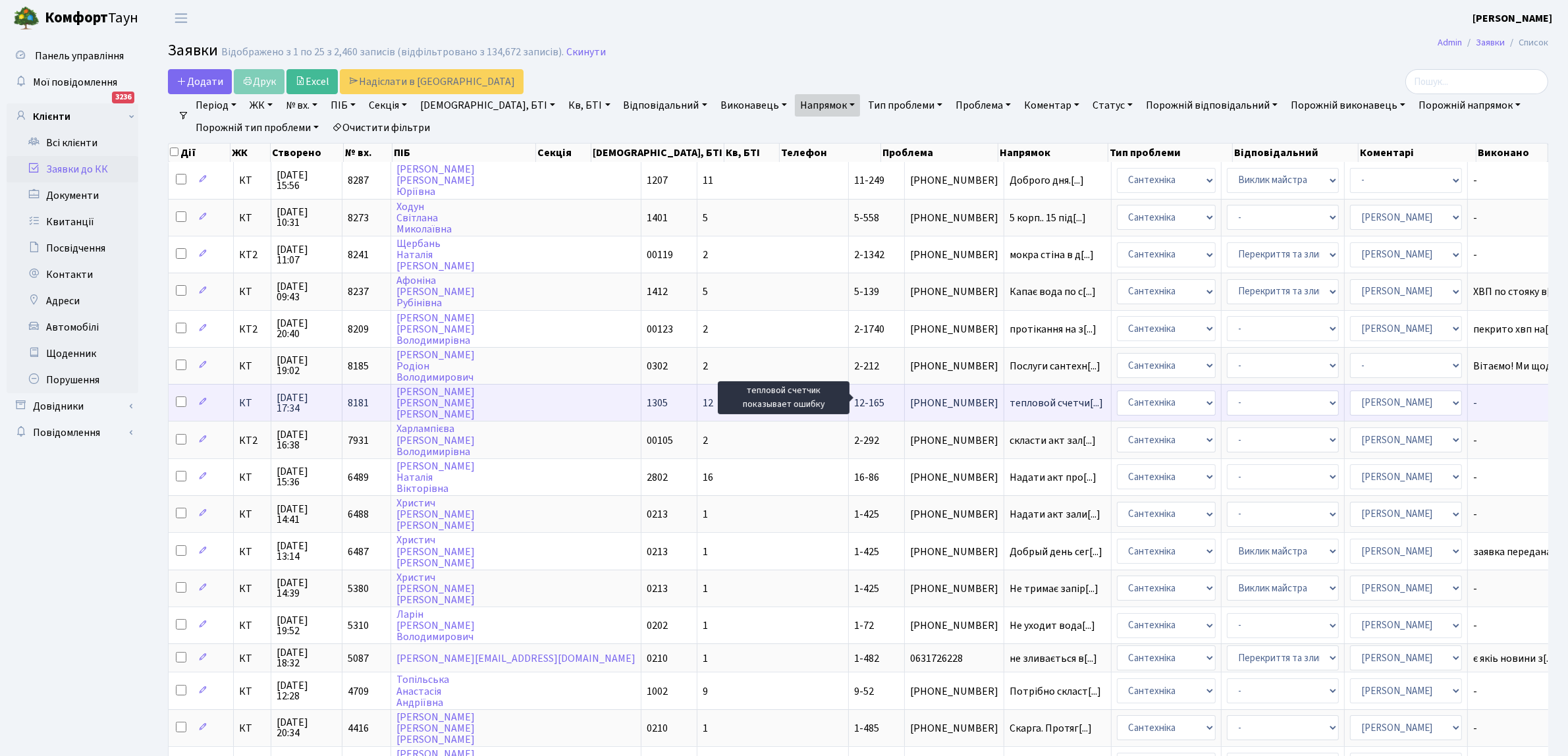
click at [1010, 396] on span "тепловой счетчи[...]" at bounding box center [1056, 403] width 93 height 15
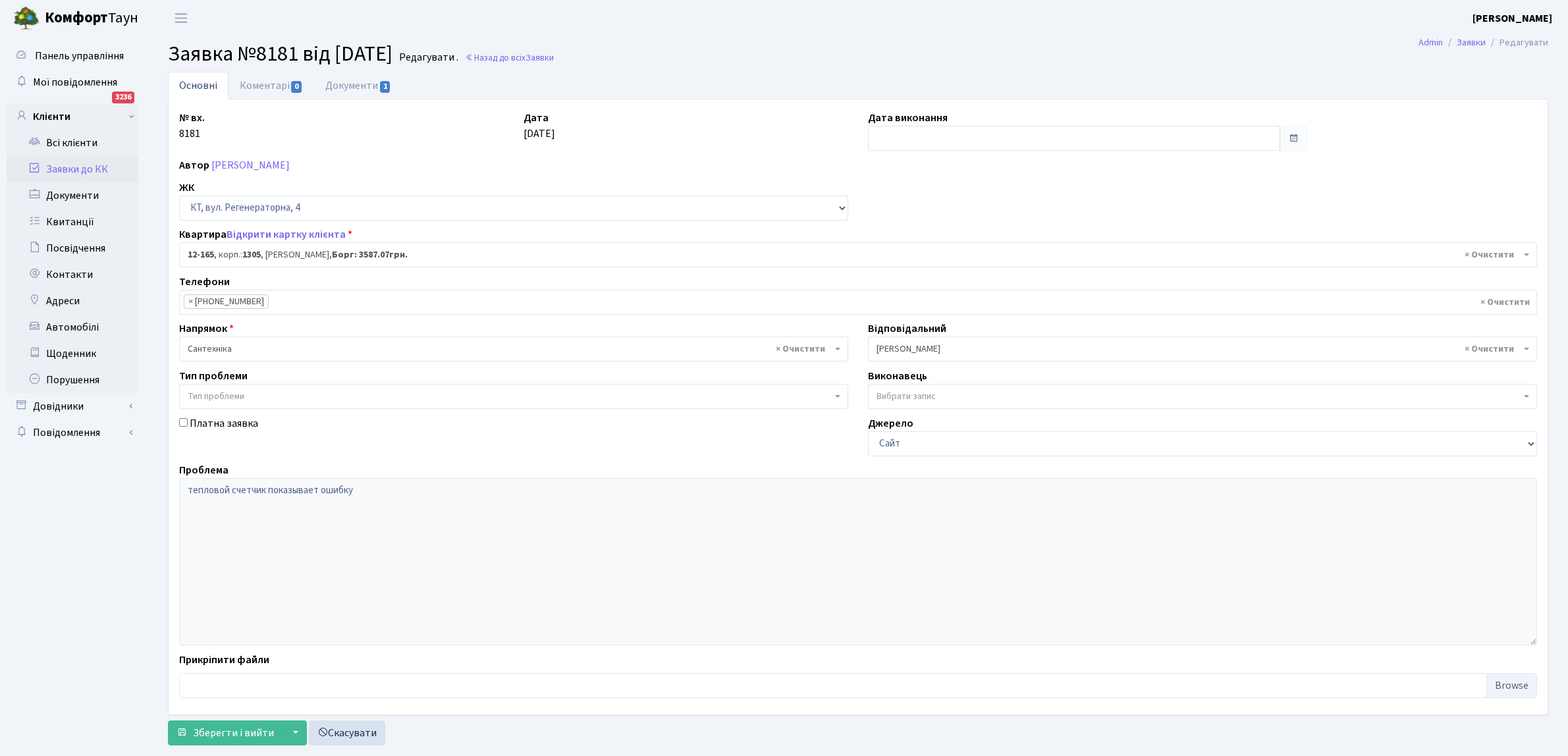
select select "7272"
click at [895, 133] on input "text" at bounding box center [1074, 138] width 412 height 25
click at [900, 283] on td "23" at bounding box center [901, 284] width 20 height 20
type input "[DATE]"
click at [254, 731] on span "Зберегти і вийти" at bounding box center [234, 732] width 81 height 15
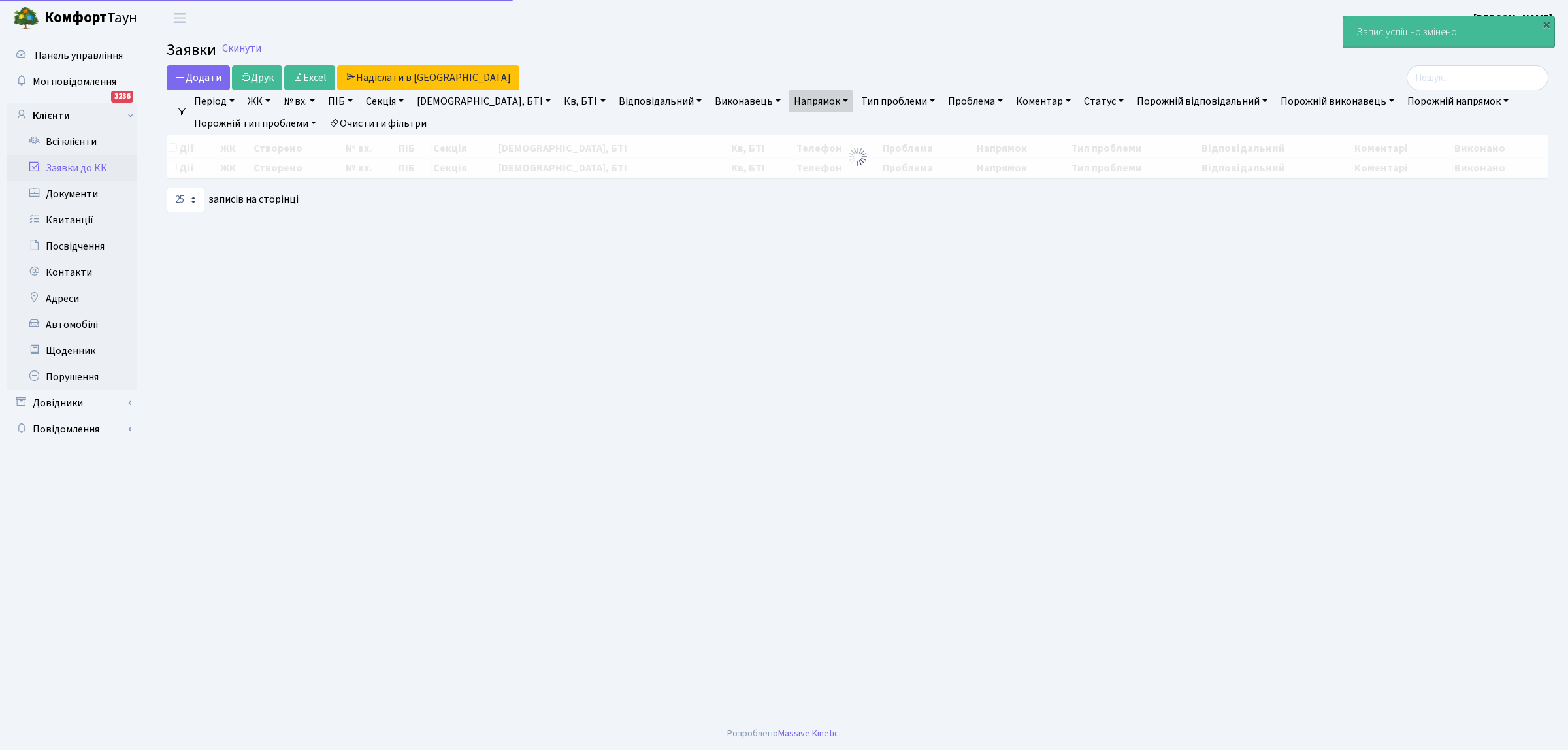
select select "25"
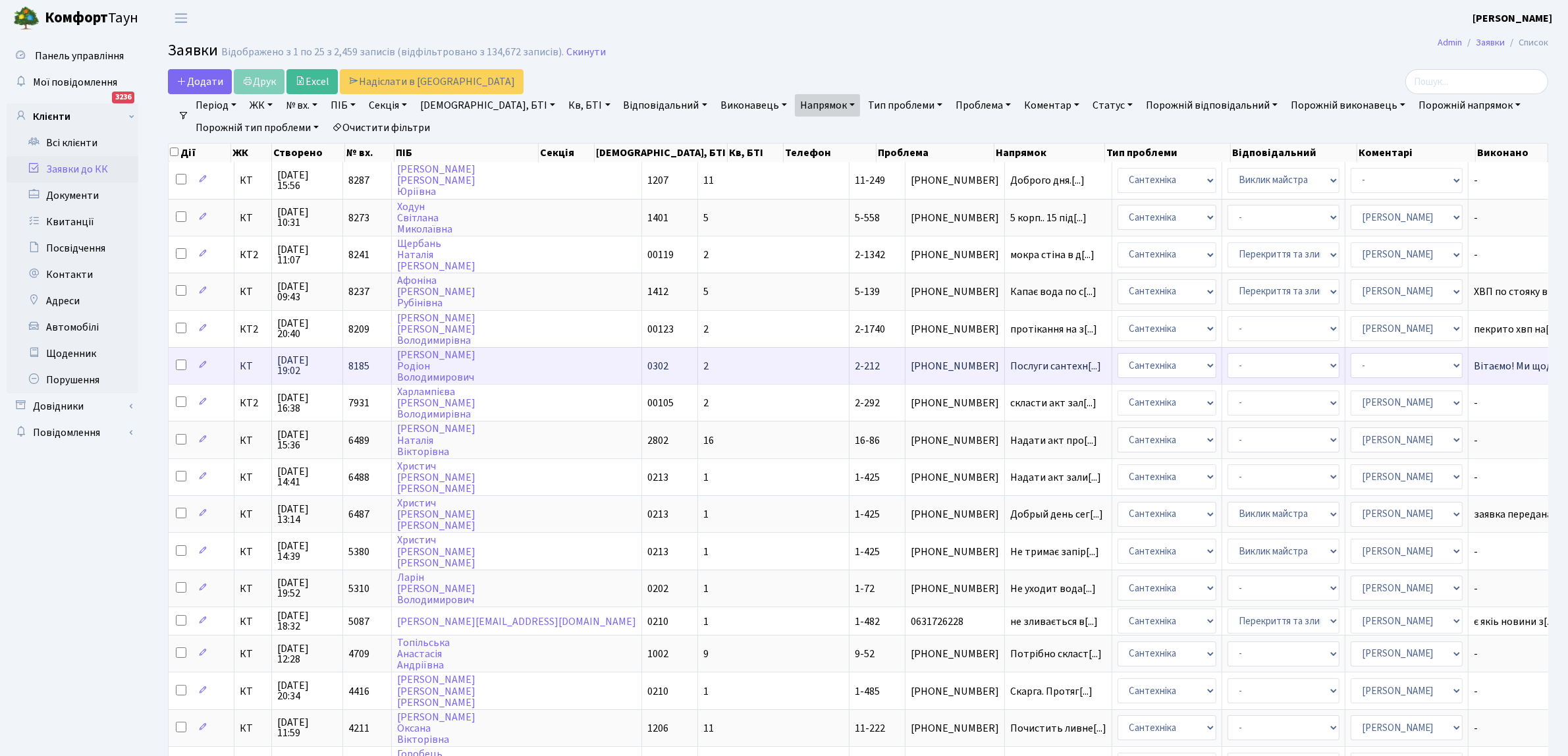
click at [185, 360] on input "checkbox" at bounding box center [181, 364] width 10 height 10
checkbox input "true"
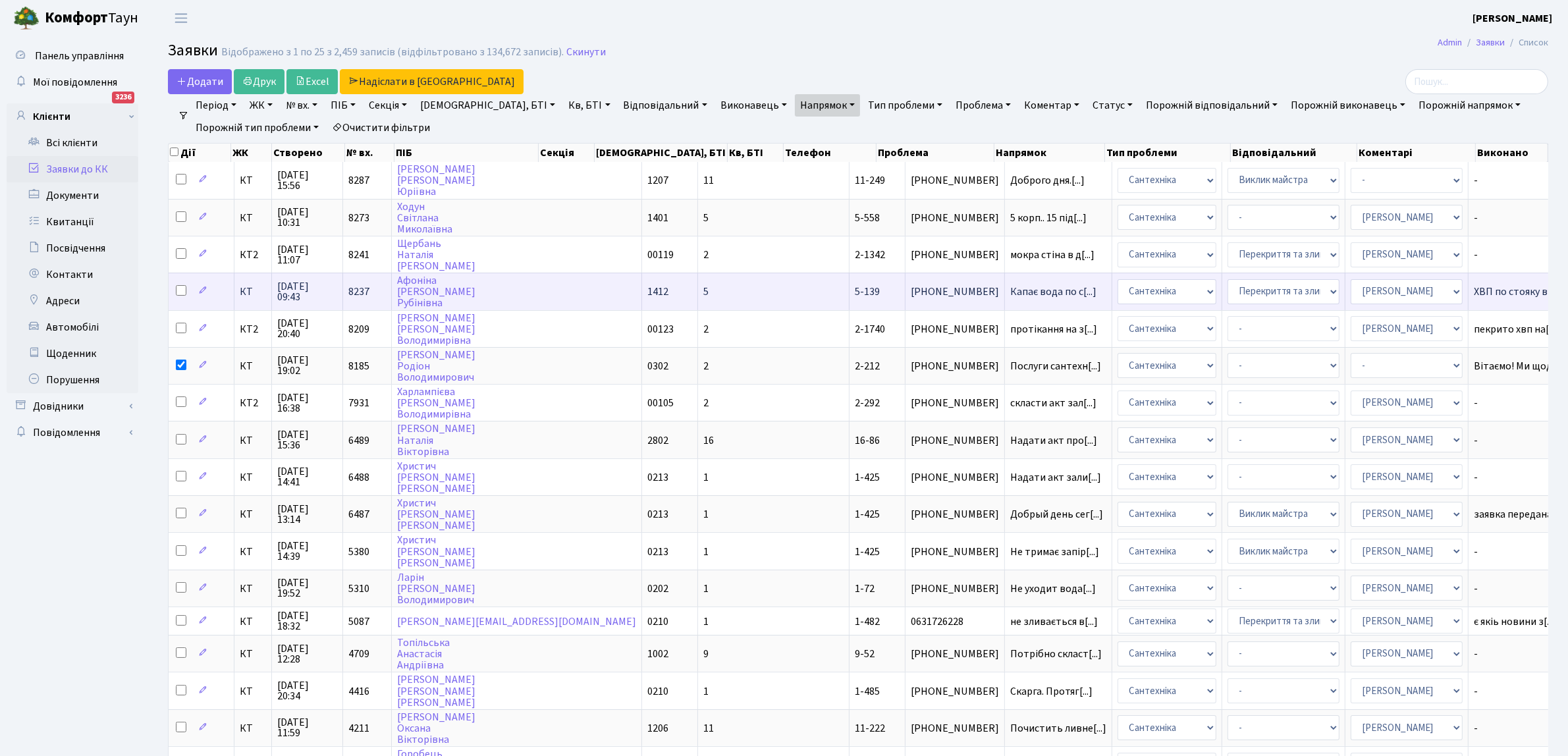
click at [182, 286] on input "checkbox" at bounding box center [181, 290] width 10 height 10
checkbox input "true"
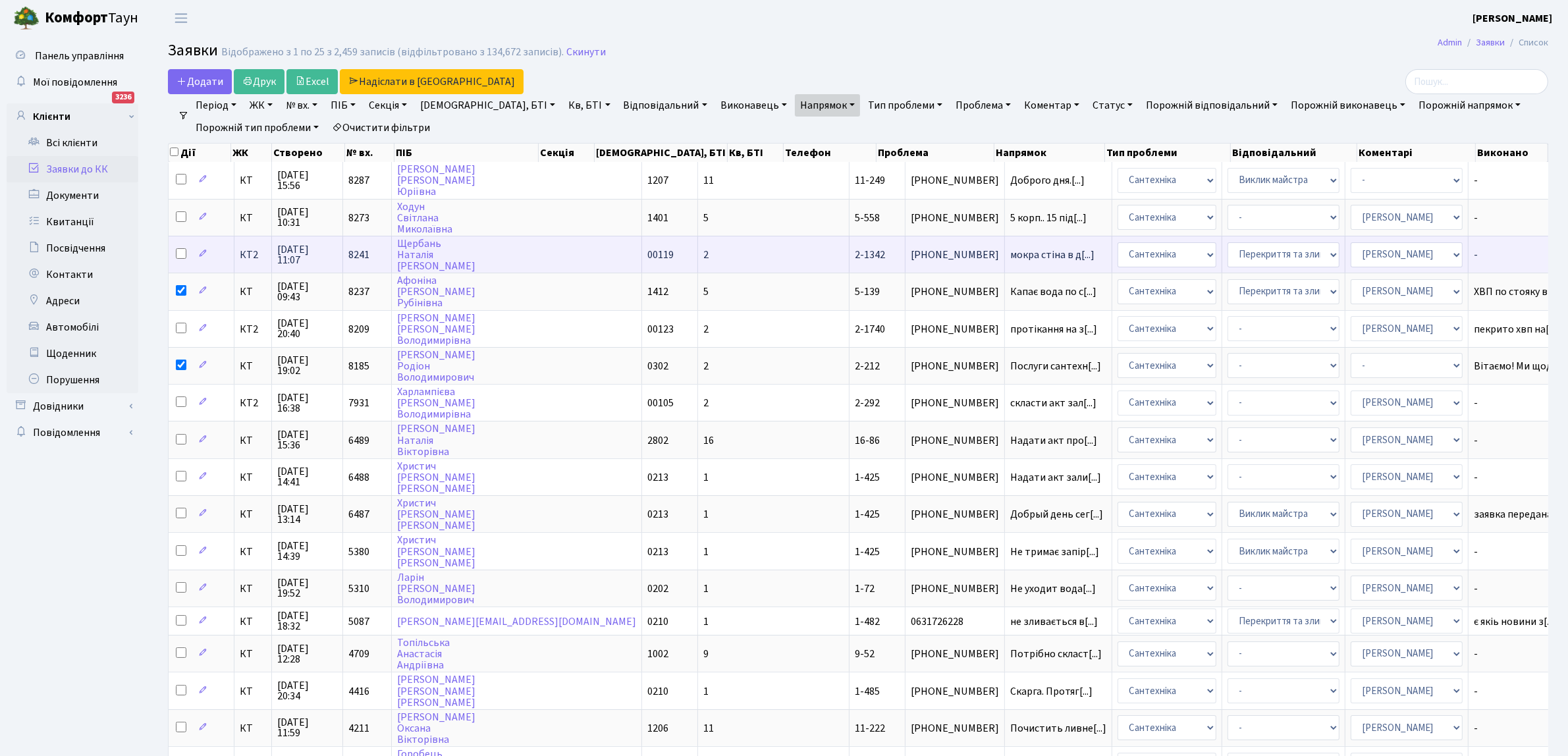
click at [178, 250] on input "checkbox" at bounding box center [181, 253] width 10 height 10
checkbox input "true"
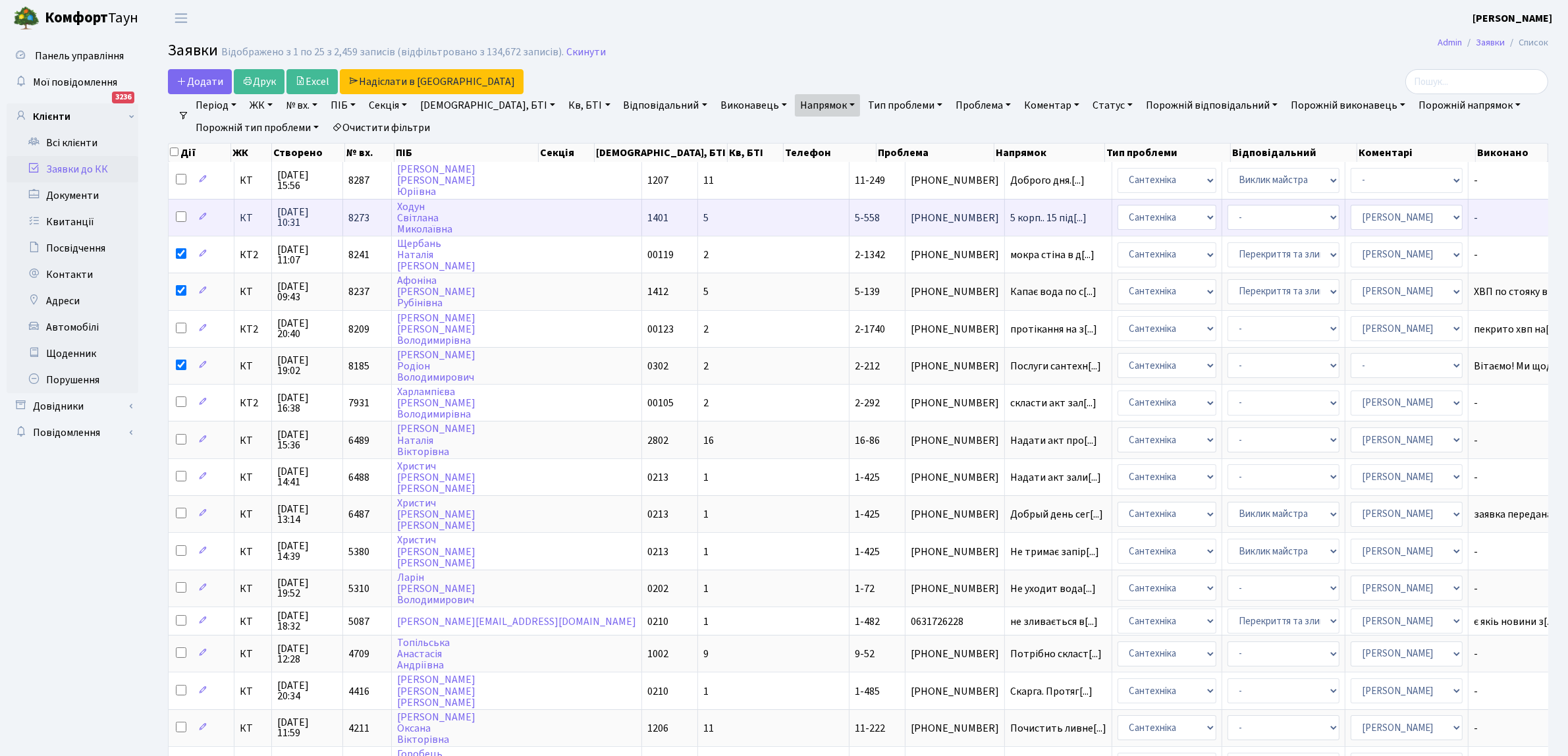
click at [179, 214] on input "checkbox" at bounding box center [181, 216] width 10 height 10
checkbox input "true"
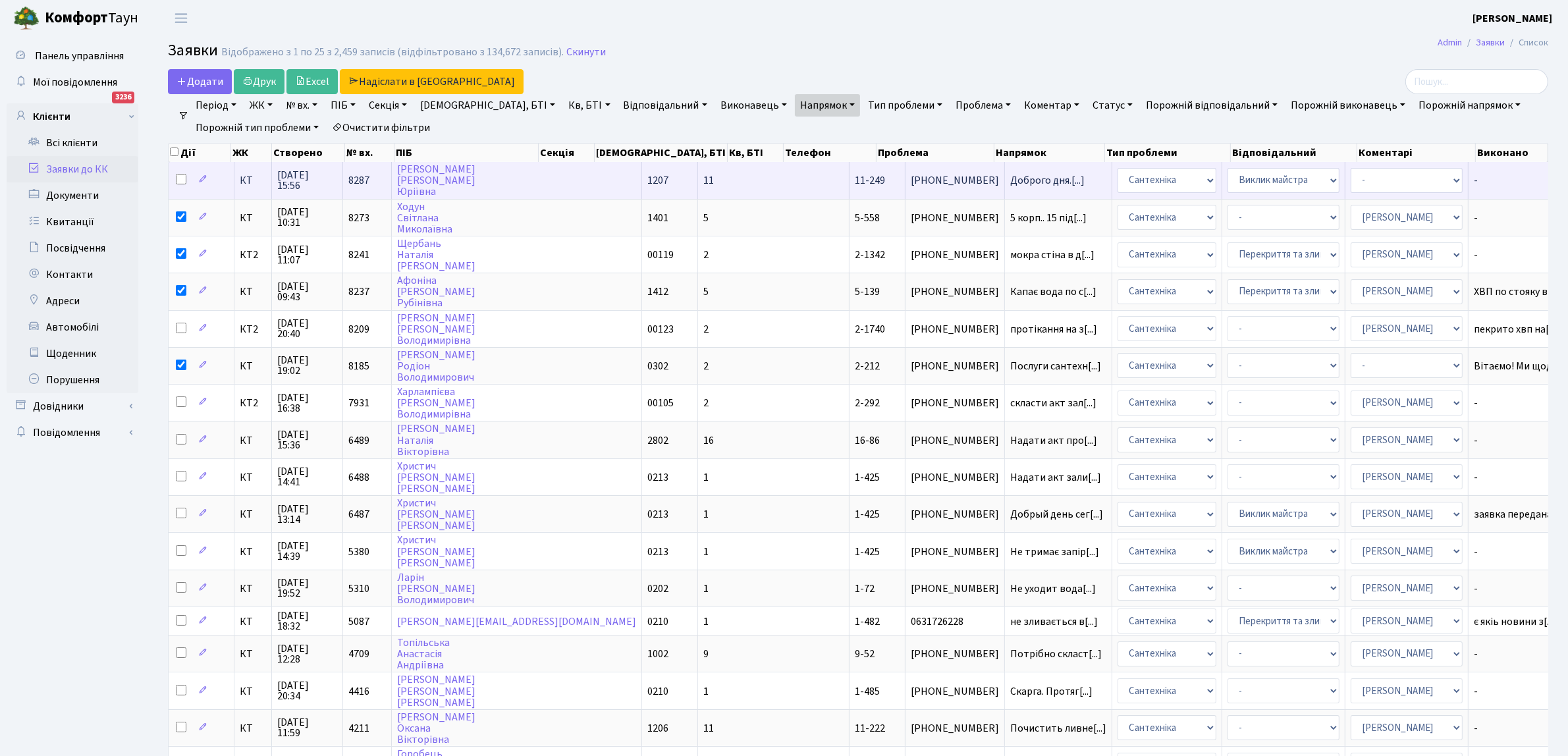
click at [180, 178] on input "checkbox" at bounding box center [181, 178] width 10 height 10
checkbox input "true"
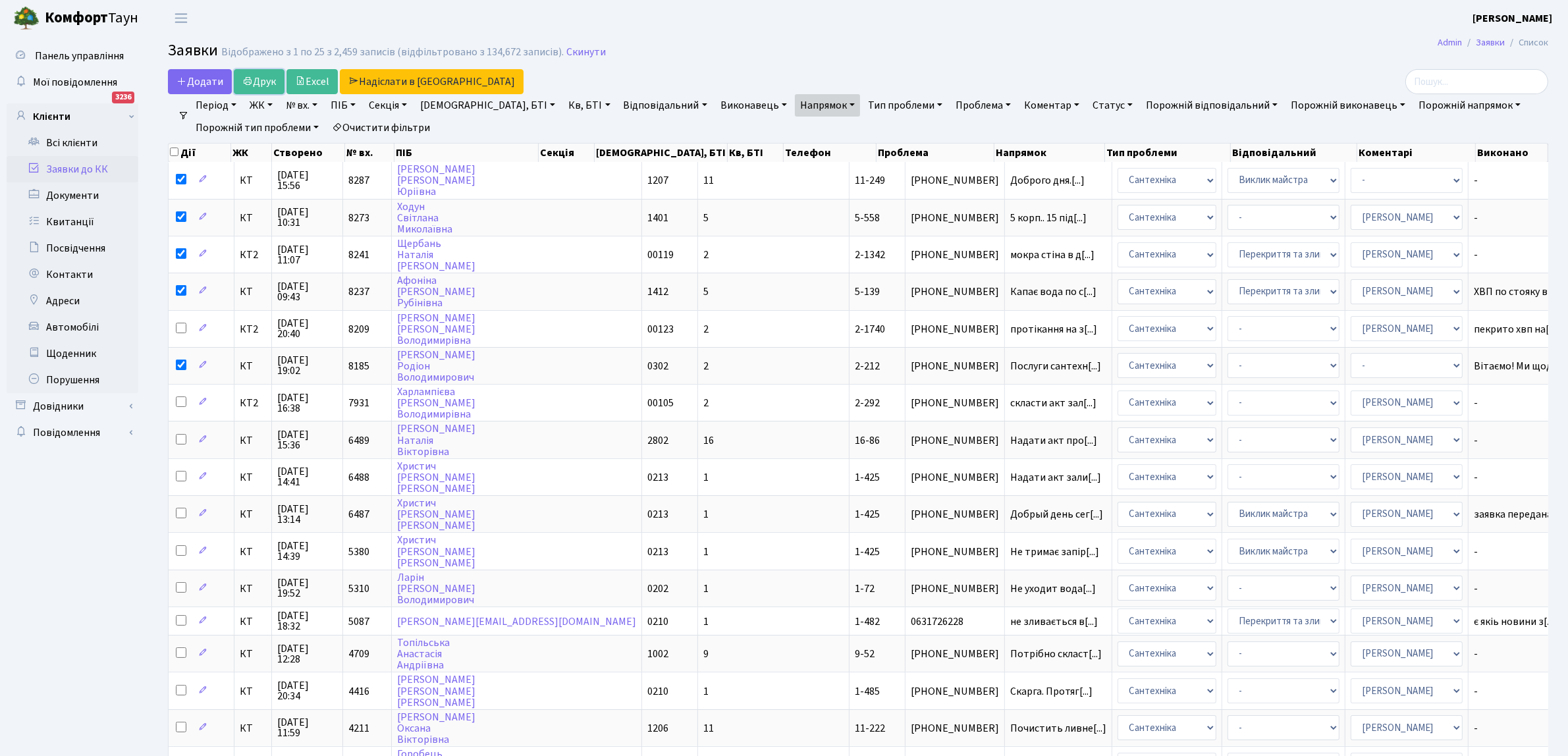
drag, startPoint x: 271, startPoint y: 76, endPoint x: 851, endPoint y: 56, distance: 580.3
click at [271, 75] on link "Друк" at bounding box center [259, 82] width 51 height 25
click at [178, 285] on input "checkbox" at bounding box center [181, 290] width 10 height 10
checkbox input "false"
click at [271, 83] on link "Друк" at bounding box center [259, 82] width 51 height 25
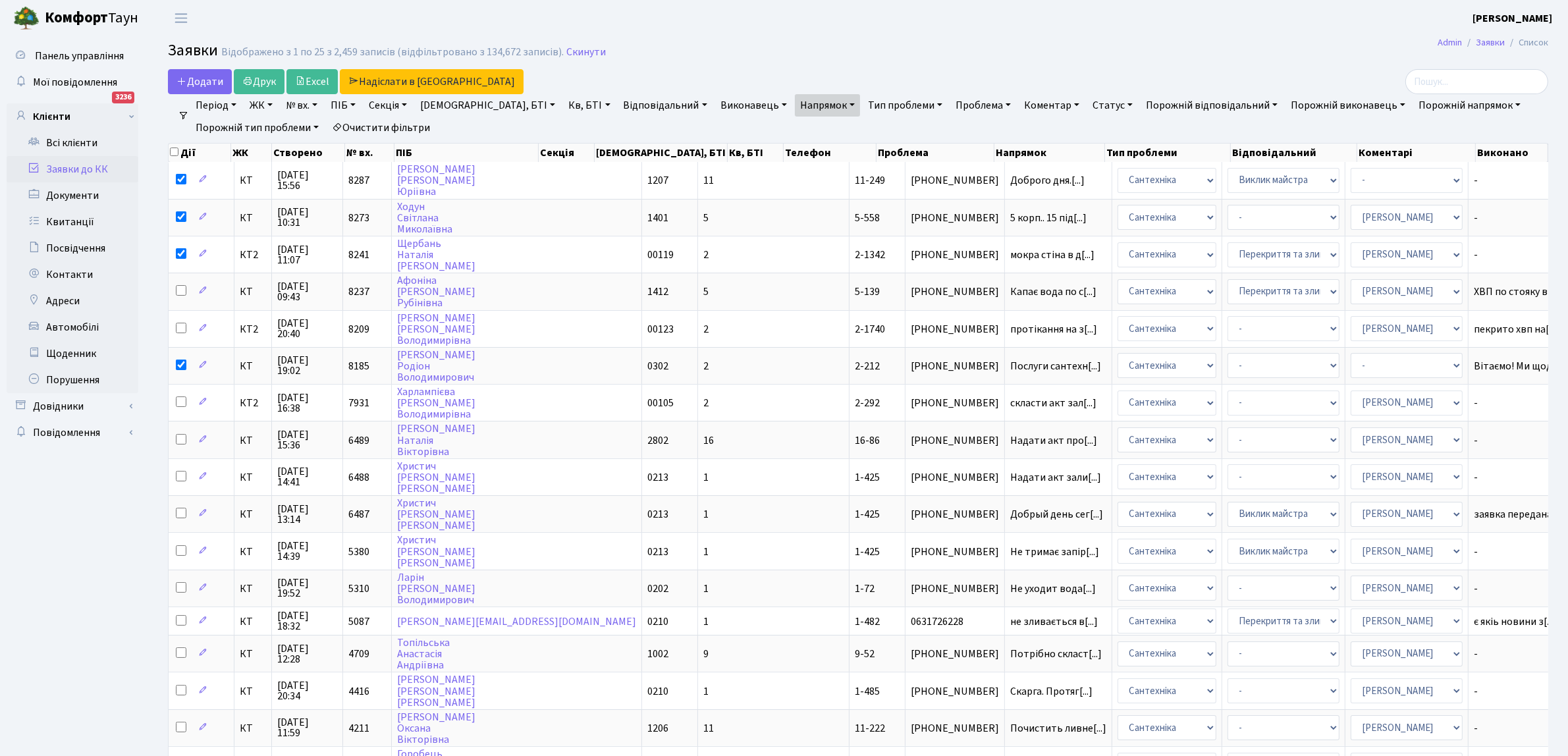
click at [764, 47] on h2 "Заявки Відображено з 1 по 25 з 2,459 записів (відфільтровано з 134,672 записів)…" at bounding box center [858, 53] width 1380 height 22
click at [729, 53] on h2 "Заявки Відображено з 1 по 25 з 2,459 записів (відфільтровано з 134,672 записів)…" at bounding box center [858, 53] width 1380 height 22
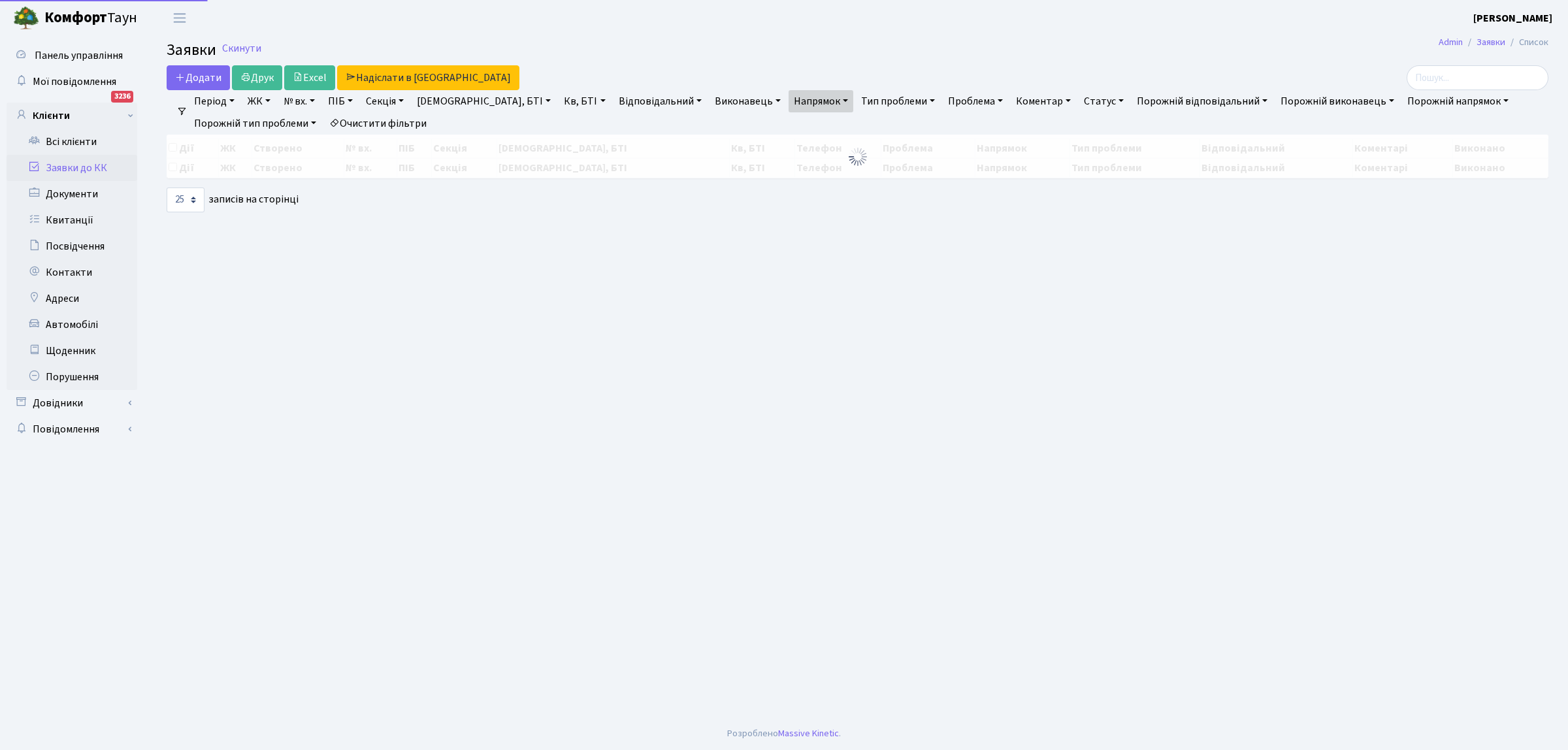
select select "25"
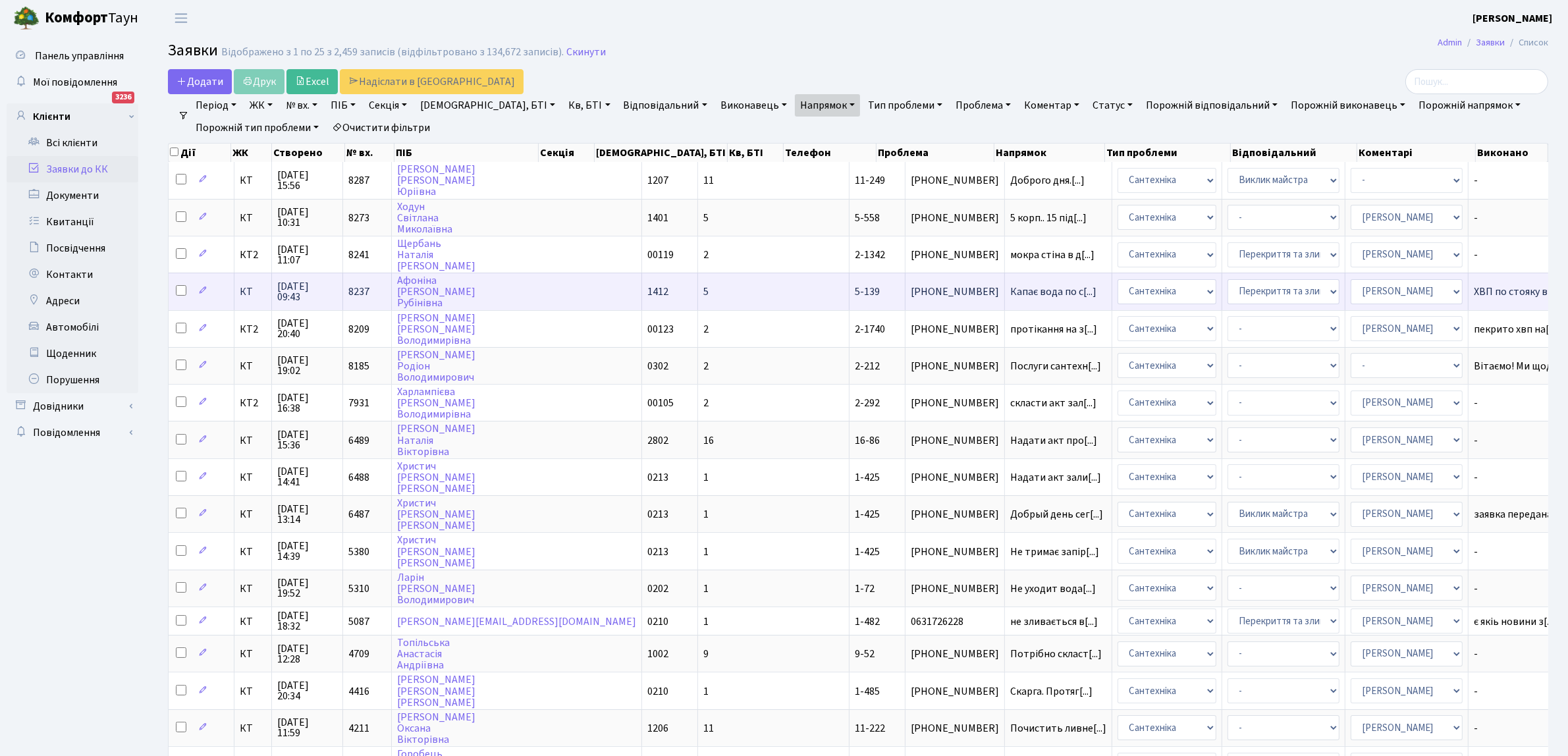
click at [850, 284] on td "5-139" at bounding box center [878, 291] width 56 height 37
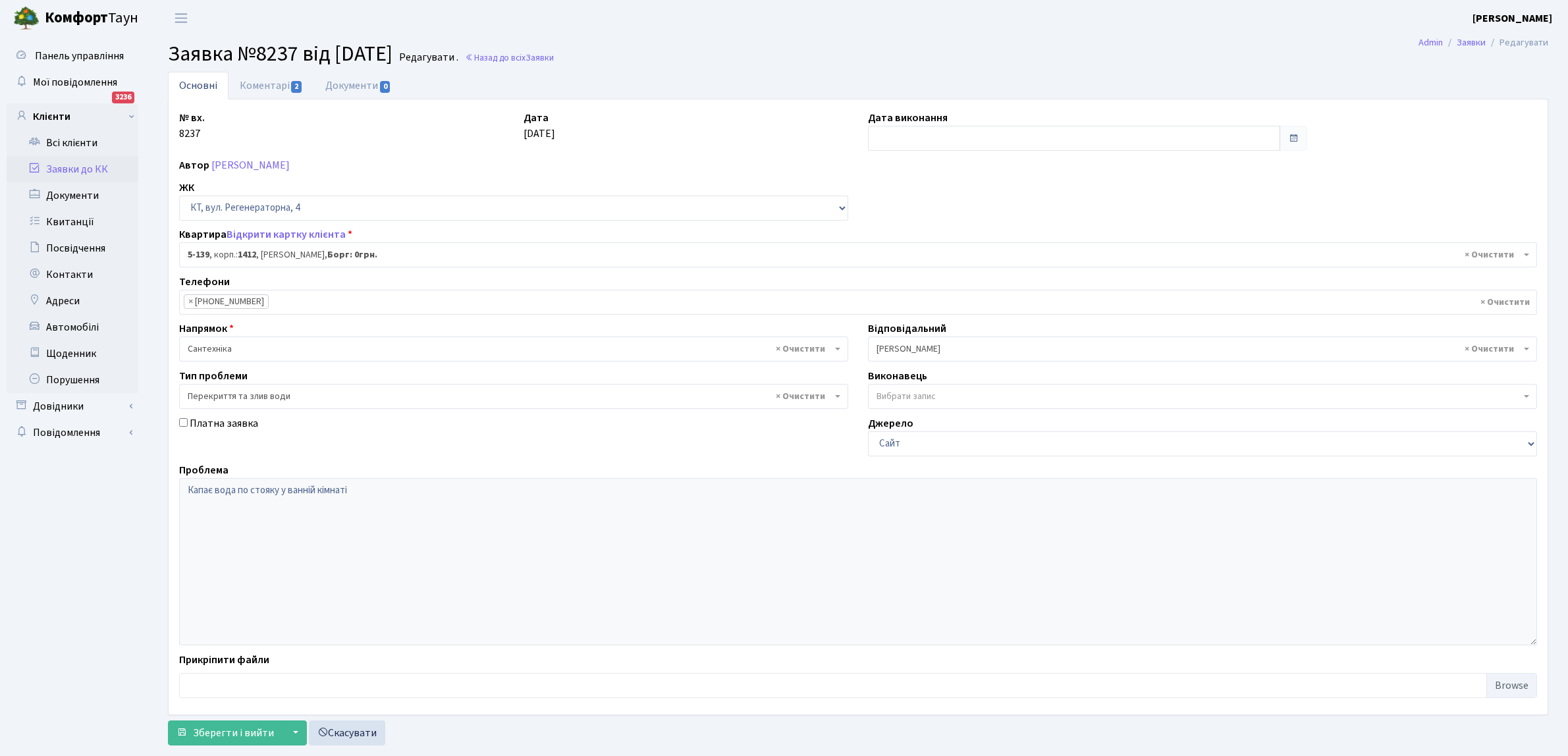
select select "2399"
select select "32"
click at [904, 139] on input "text" at bounding box center [1074, 138] width 412 height 25
click at [902, 285] on td "23" at bounding box center [901, 284] width 20 height 20
type input "[DATE]"
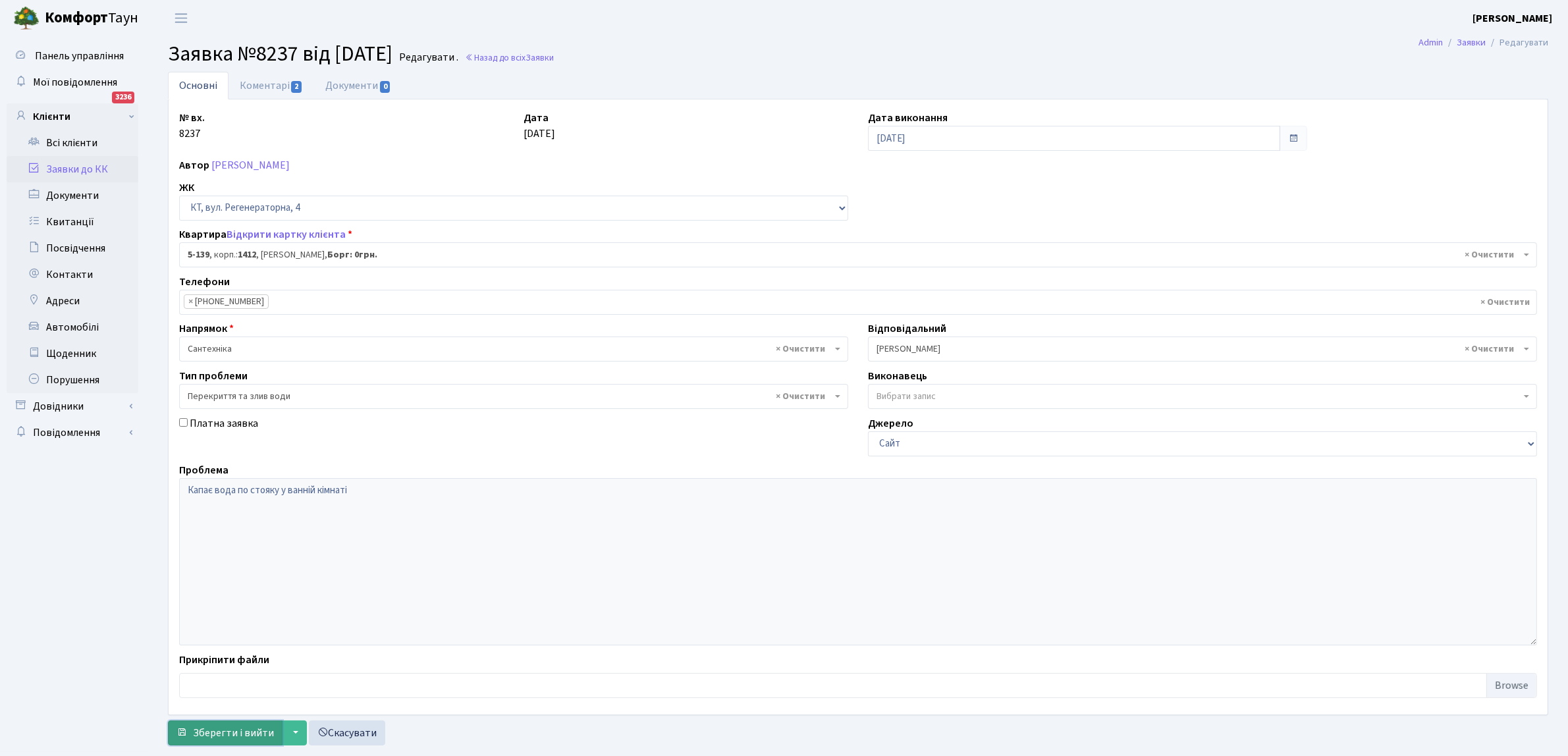
click at [227, 734] on span "Зберегти і вийти" at bounding box center [234, 732] width 81 height 15
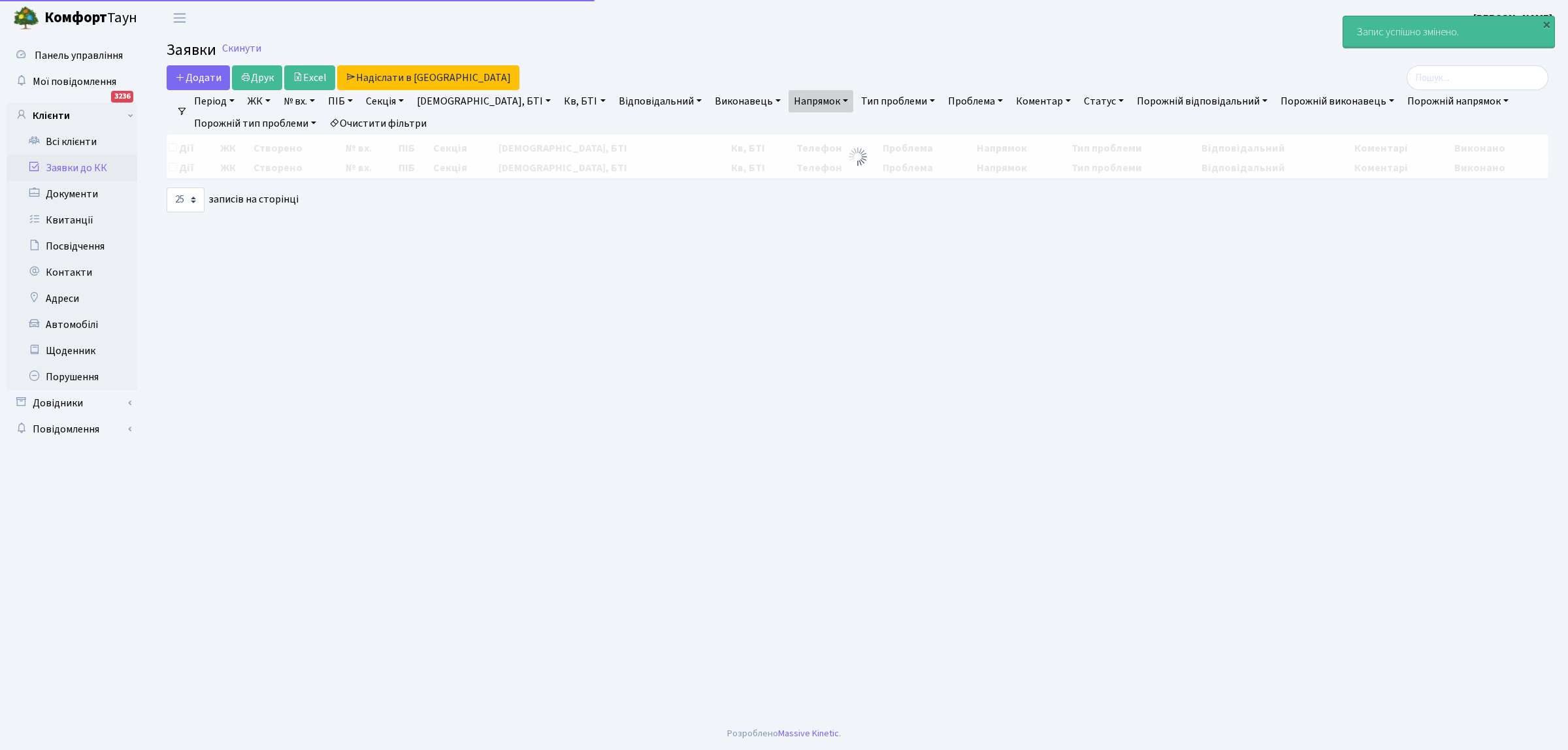
select select "25"
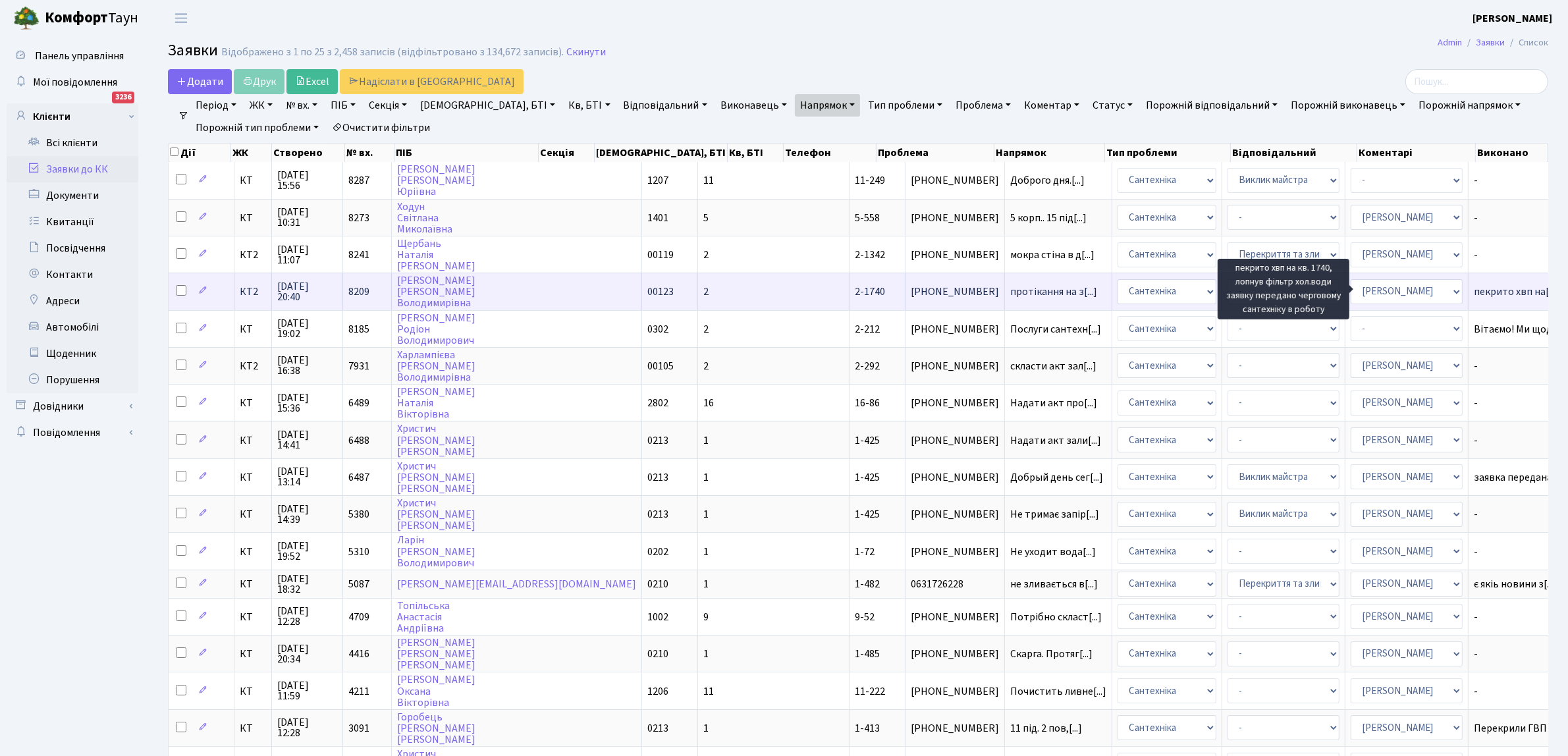
click at [1474, 290] on span "пекрито хвп на[...]" at bounding box center [1516, 291] width 85 height 15
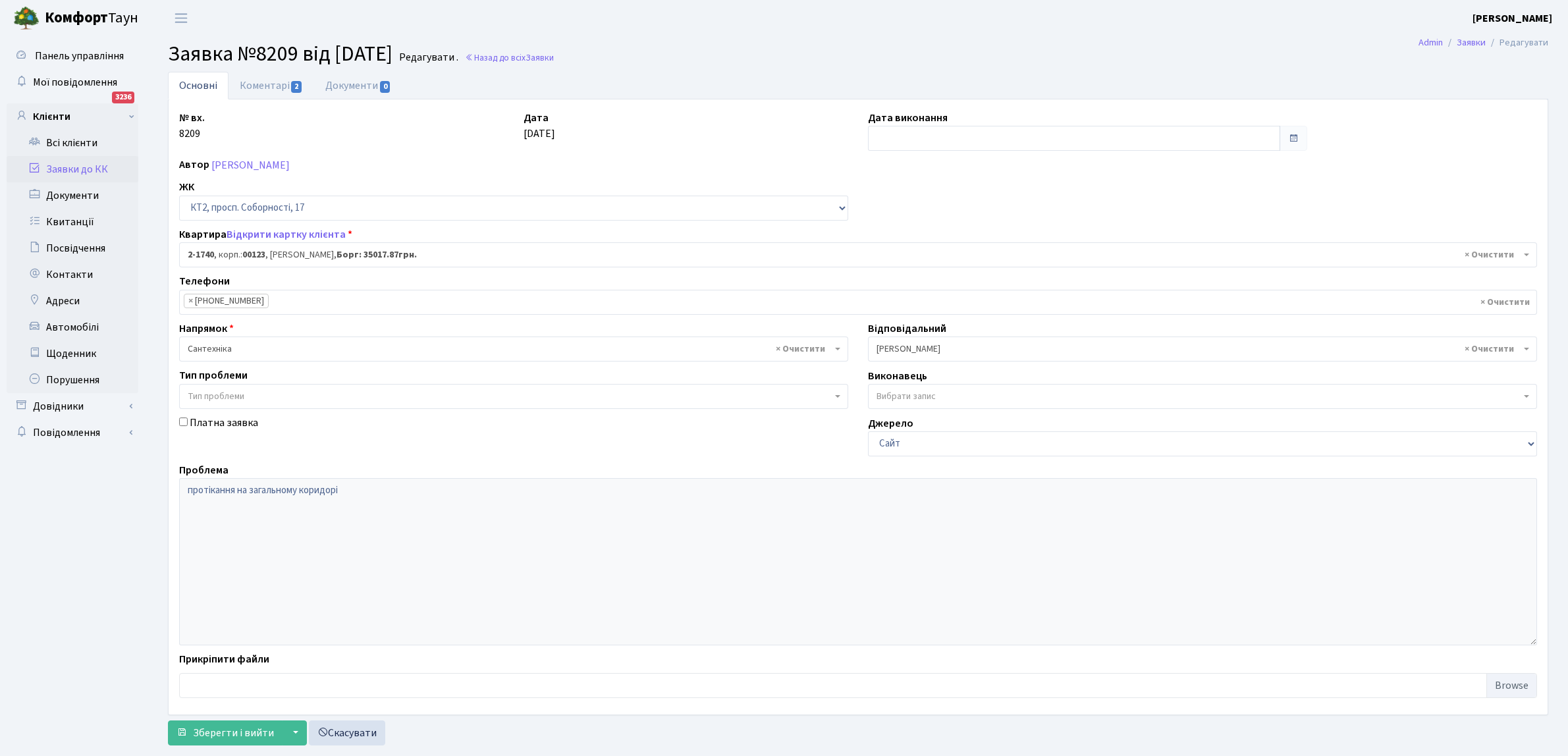
select select "13355"
click at [996, 133] on input "text" at bounding box center [1074, 138] width 412 height 25
click at [892, 286] on td "23" at bounding box center [901, 284] width 20 height 20
type input "[DATE]"
click at [214, 732] on span "Зберегти і вийти" at bounding box center [234, 732] width 81 height 15
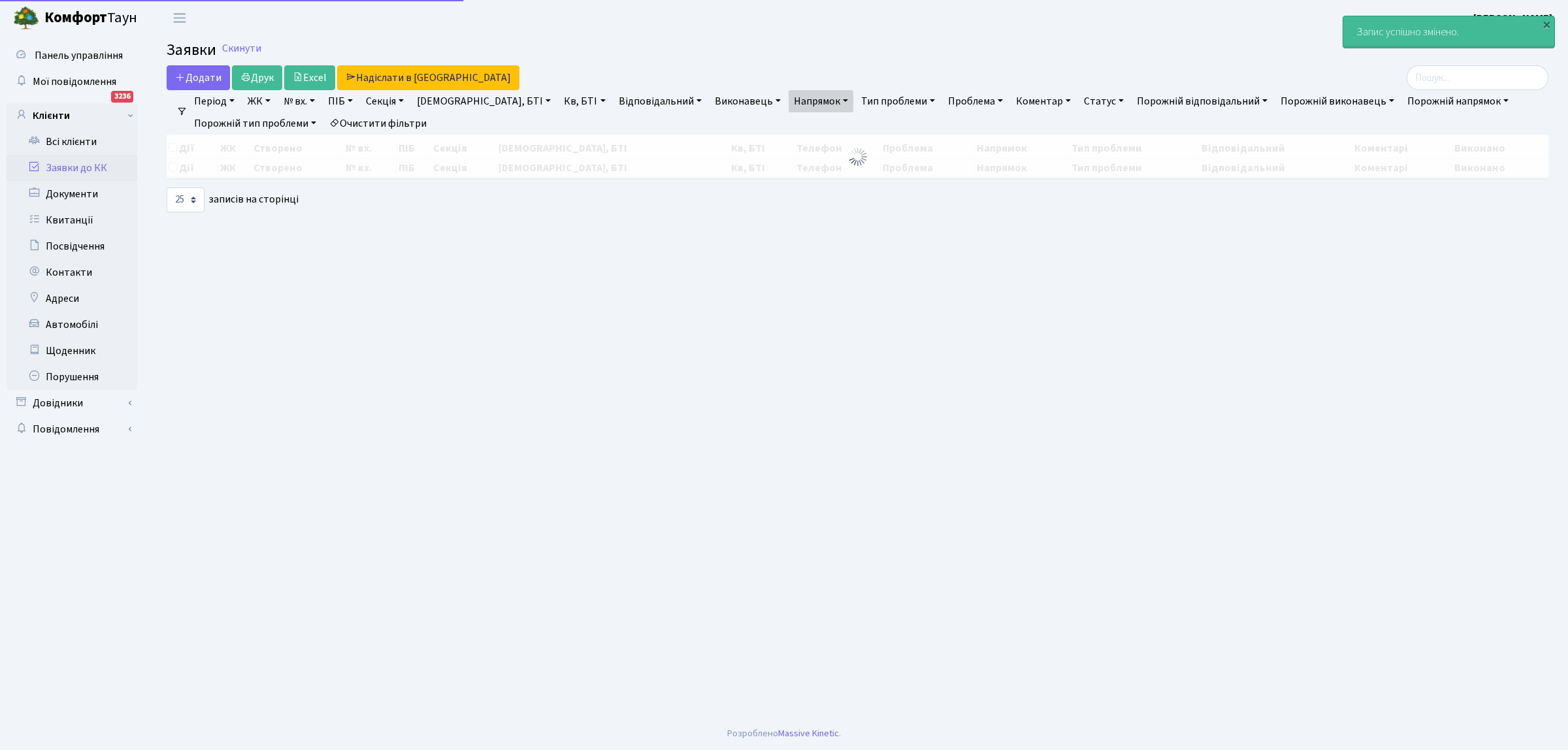
select select "25"
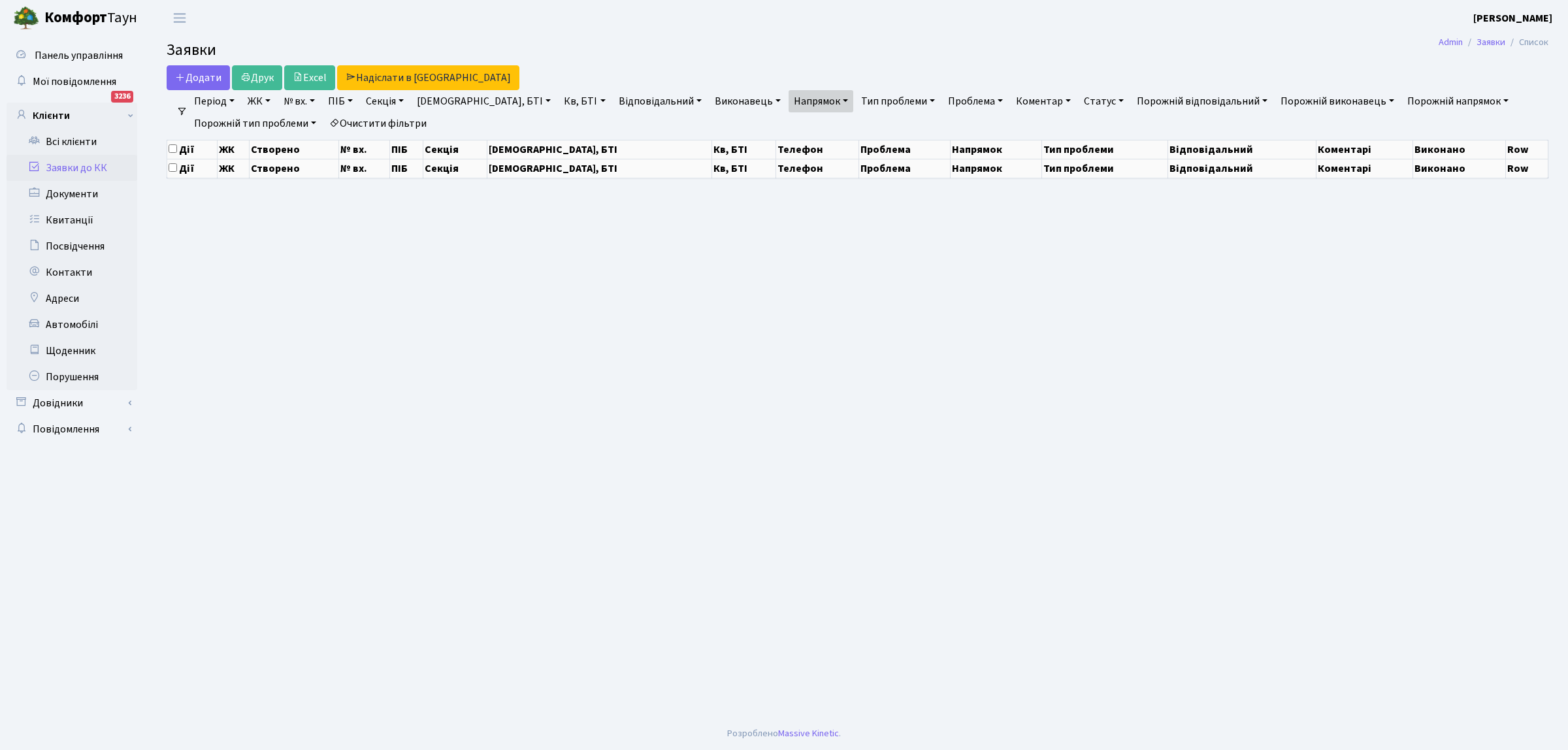
select select "25"
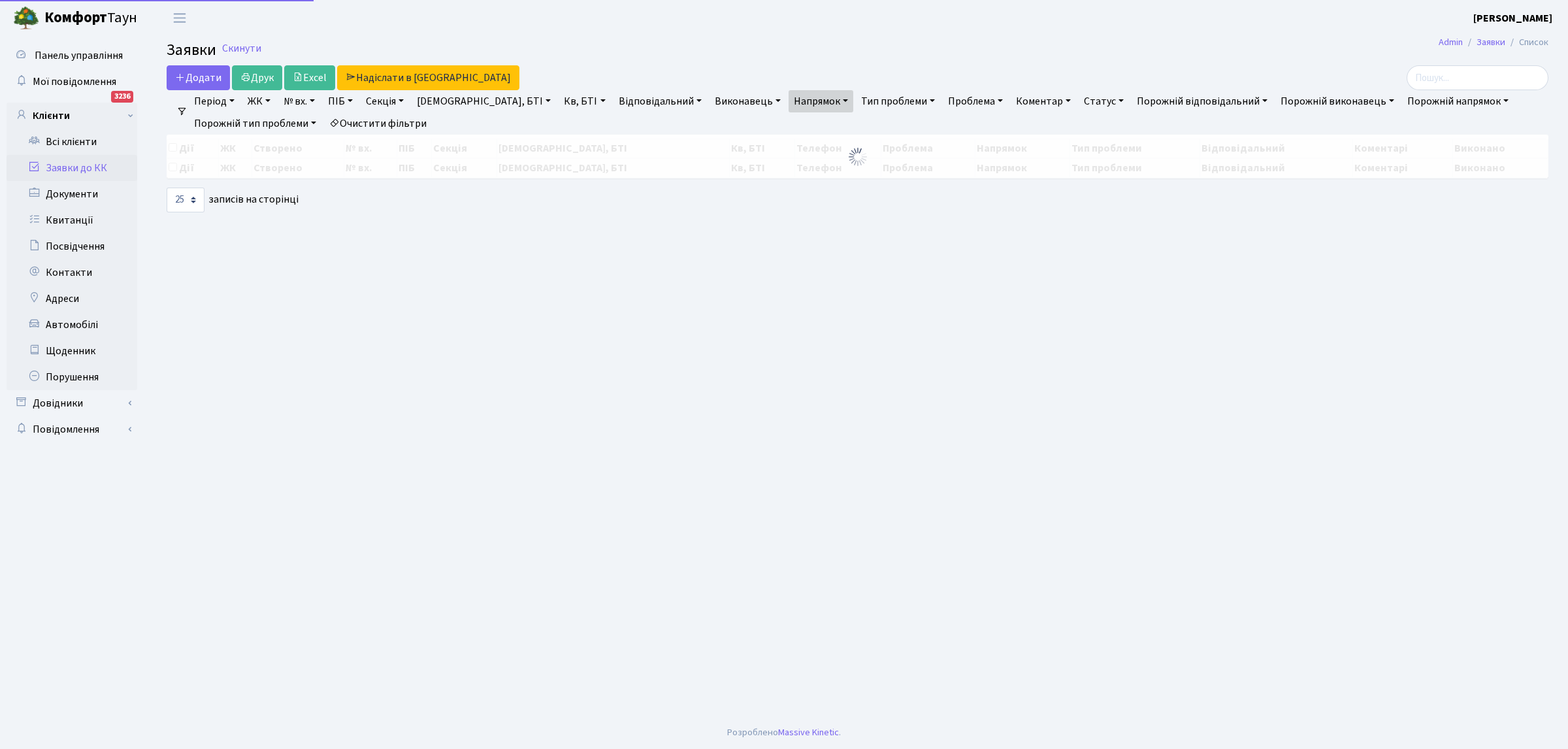
select select "25"
